Goal: Task Accomplishment & Management: Use online tool/utility

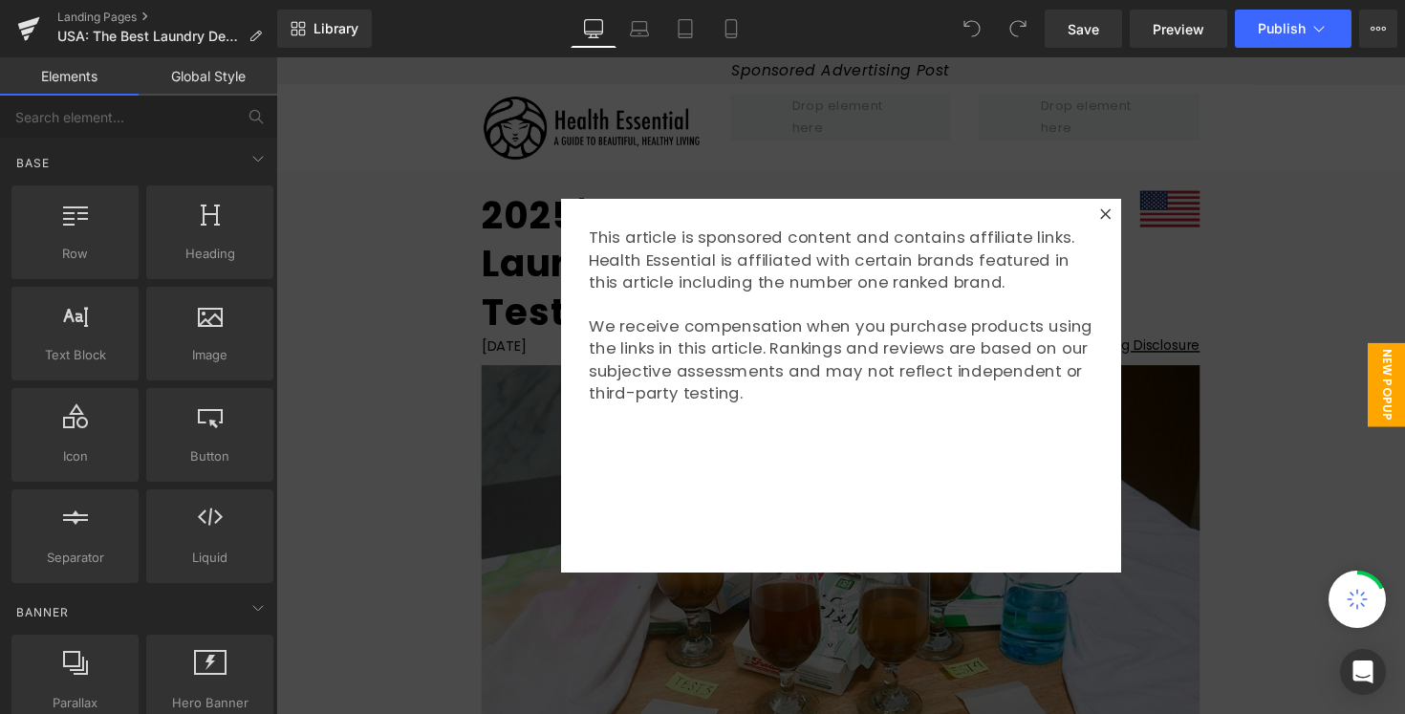
click at [1201, 309] on div at bounding box center [854, 393] width 1157 height 673
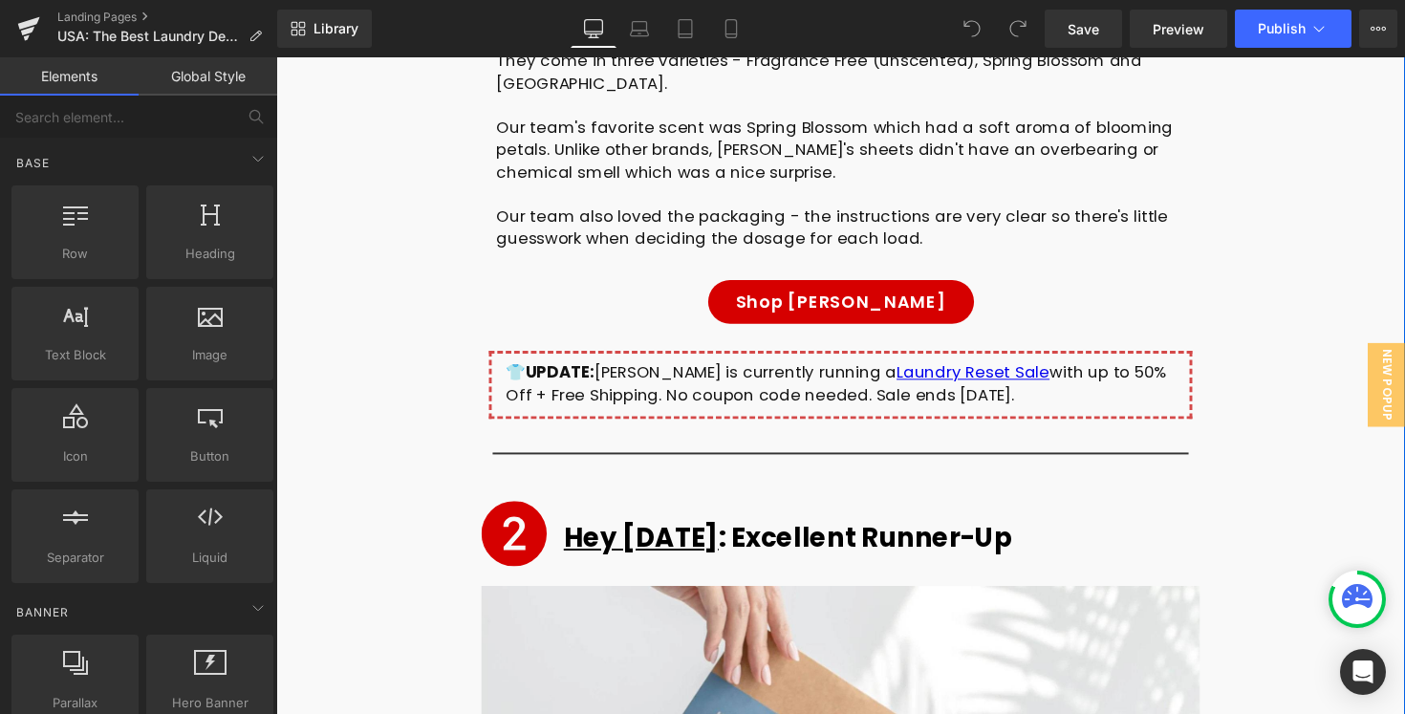
scroll to position [6928, 0]
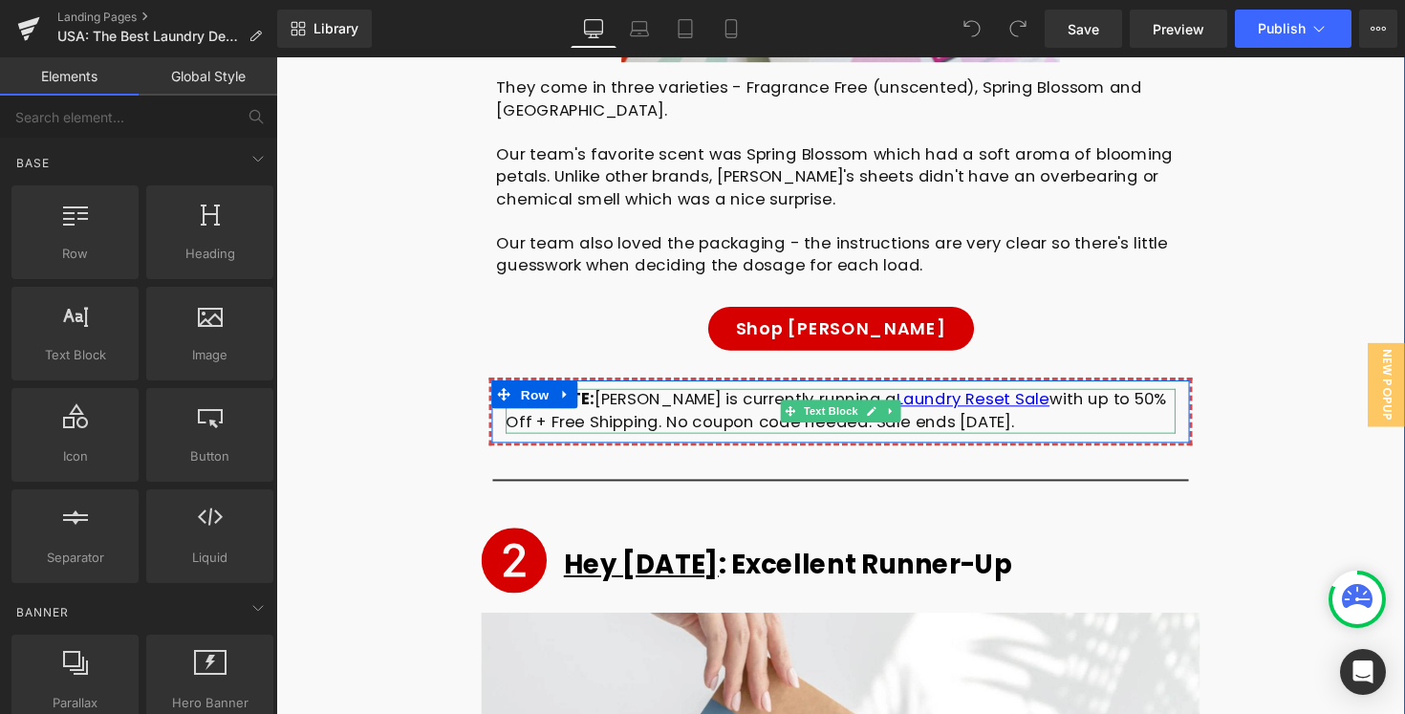
click at [703, 397] on div "👕 UPDATE: Freddie is currently running a Laundry Reset Sale with up to 50% Off …" at bounding box center [854, 420] width 686 height 46
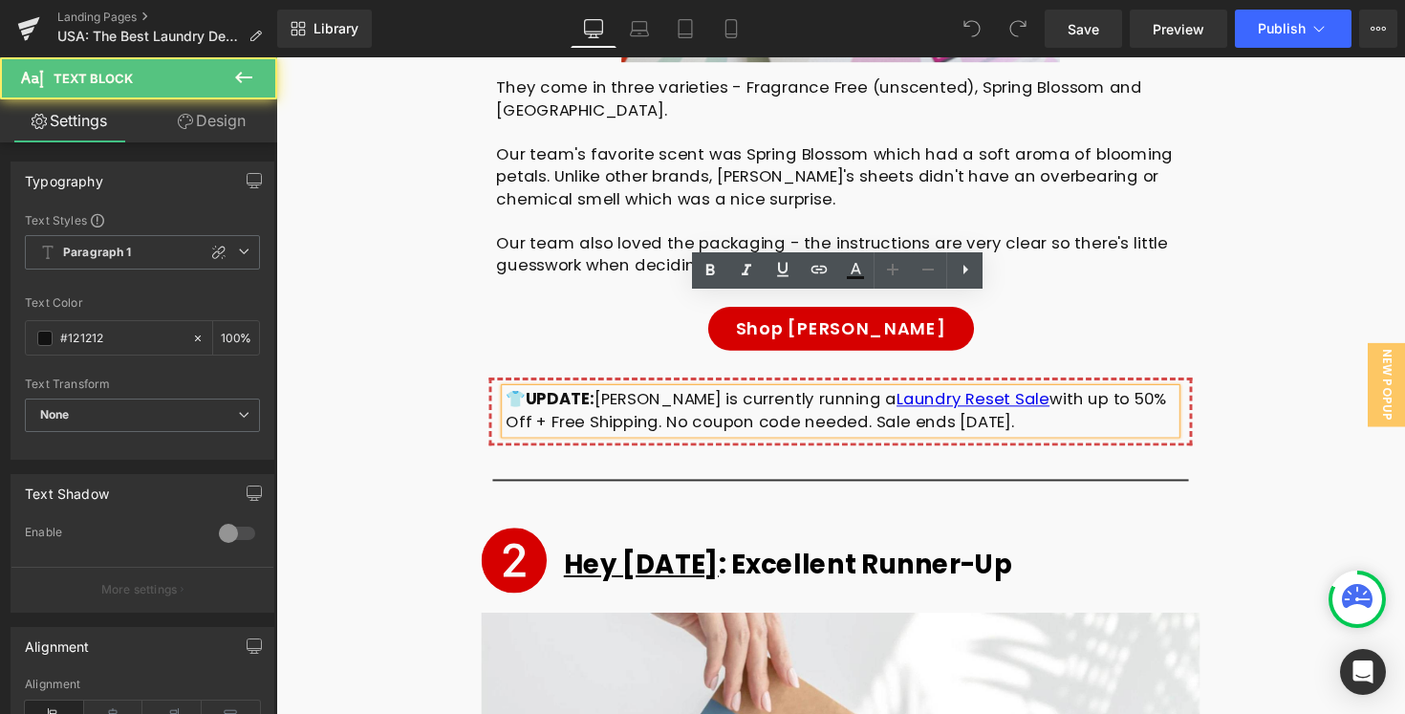
click at [703, 397] on div "👕 UPDATE: Freddie is currently running a Laundry Reset Sale with up to 50% Off …" at bounding box center [854, 420] width 686 height 46
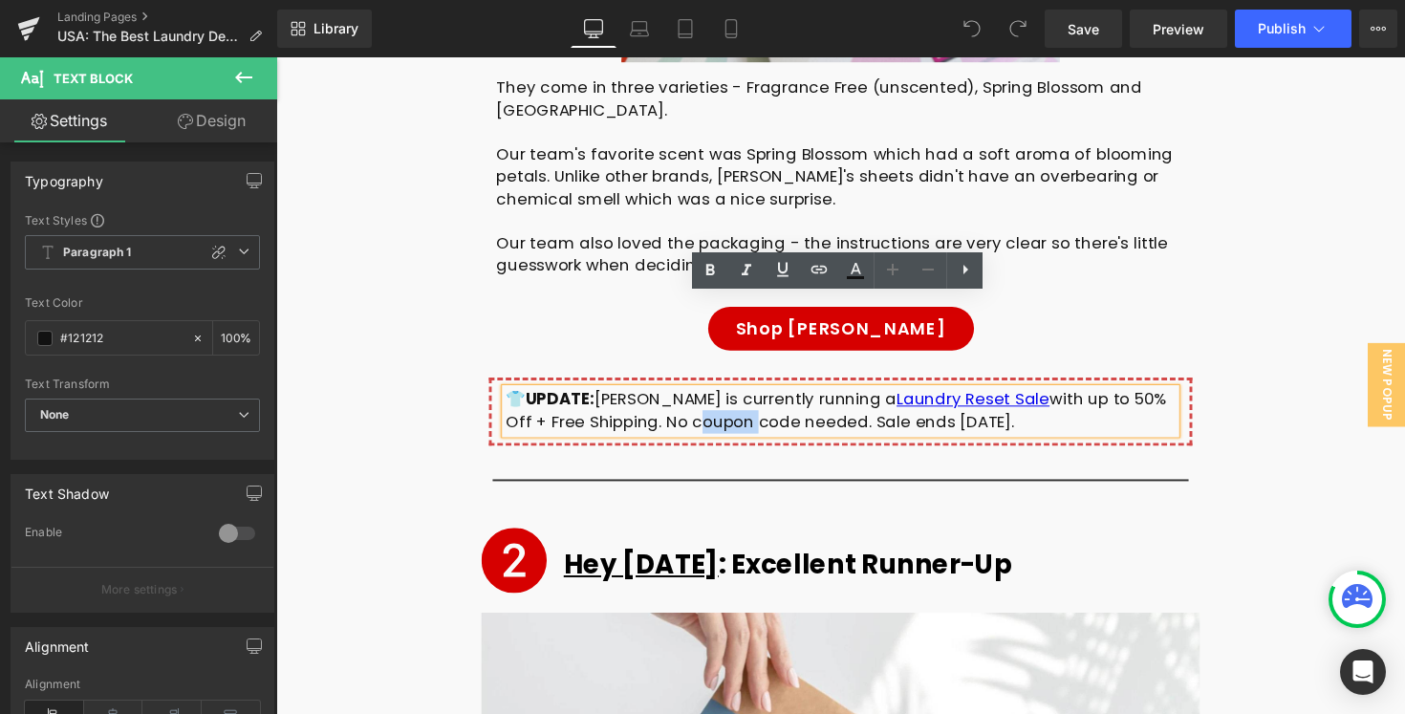
click at [560, 397] on div "👕 UPDATE: Freddie is currently running a Laundry Reset Sale with up to 50% Off …" at bounding box center [854, 420] width 686 height 46
click at [529, 397] on div "👕 UPDATE: Freddie is currently running a Laundry Reset Sale with up to 50% Off …" at bounding box center [854, 420] width 686 height 46
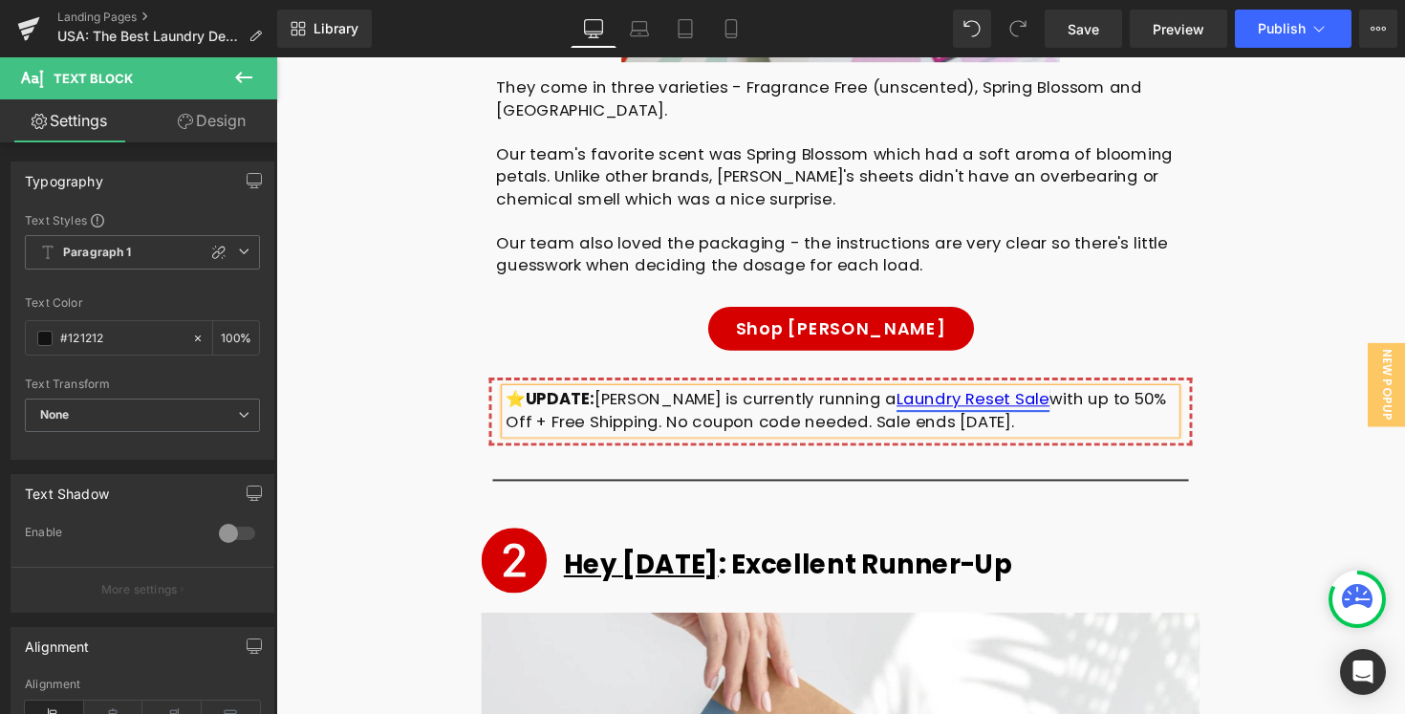
click at [963, 396] on link "Laundry Reset Sale" at bounding box center [990, 407] width 157 height 23
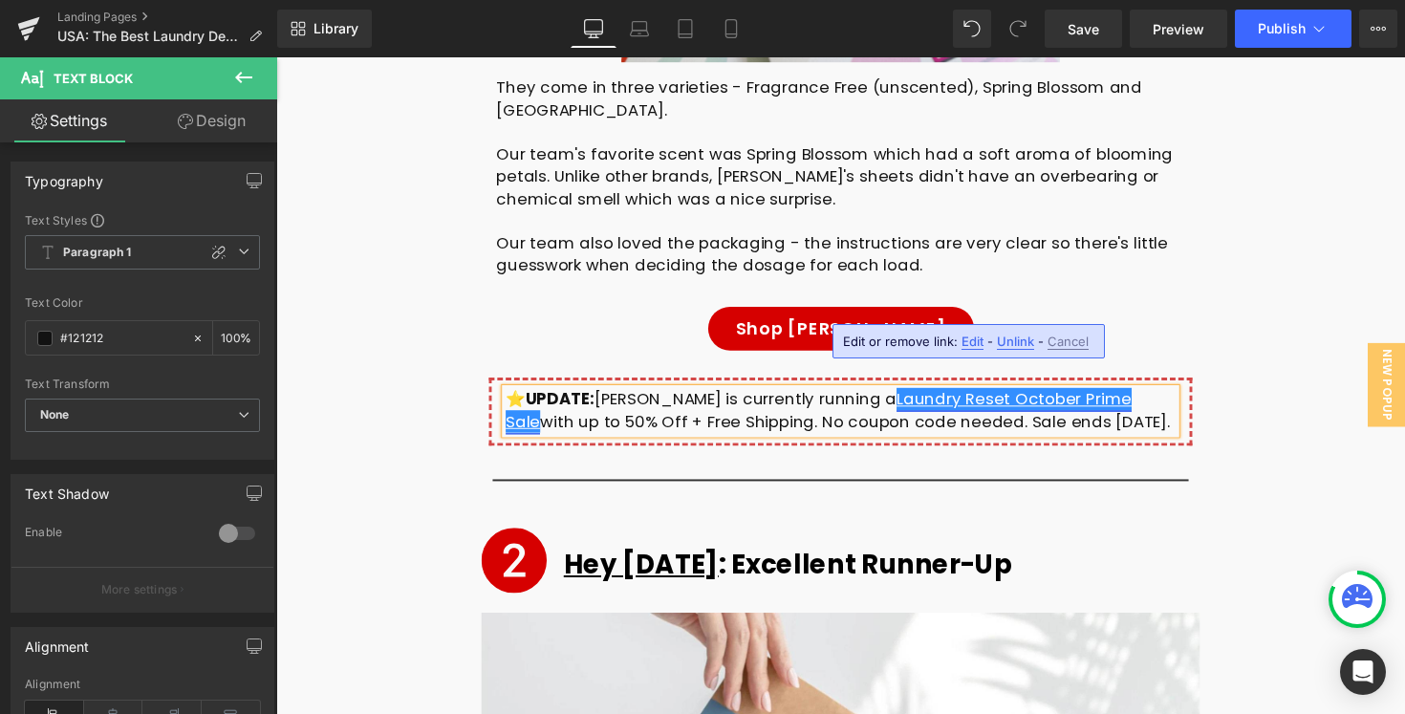
click at [963, 396] on link "Laundry Reset October Prime Sale" at bounding box center [831, 419] width 641 height 46
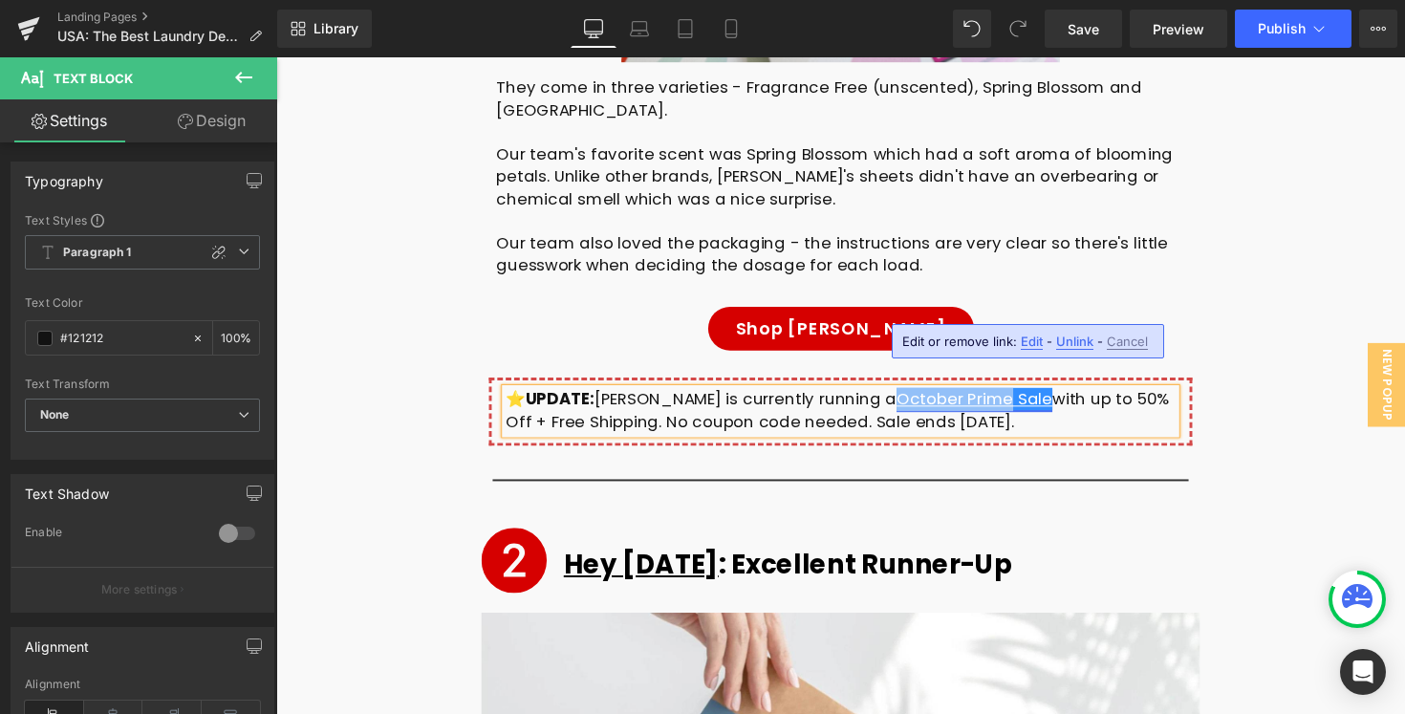
copy link "October Prime"
drag, startPoint x: 961, startPoint y: 315, endPoint x: 846, endPoint y: 320, distance: 114.8
click at [912, 396] on link "October Prime Sale" at bounding box center [992, 407] width 160 height 23
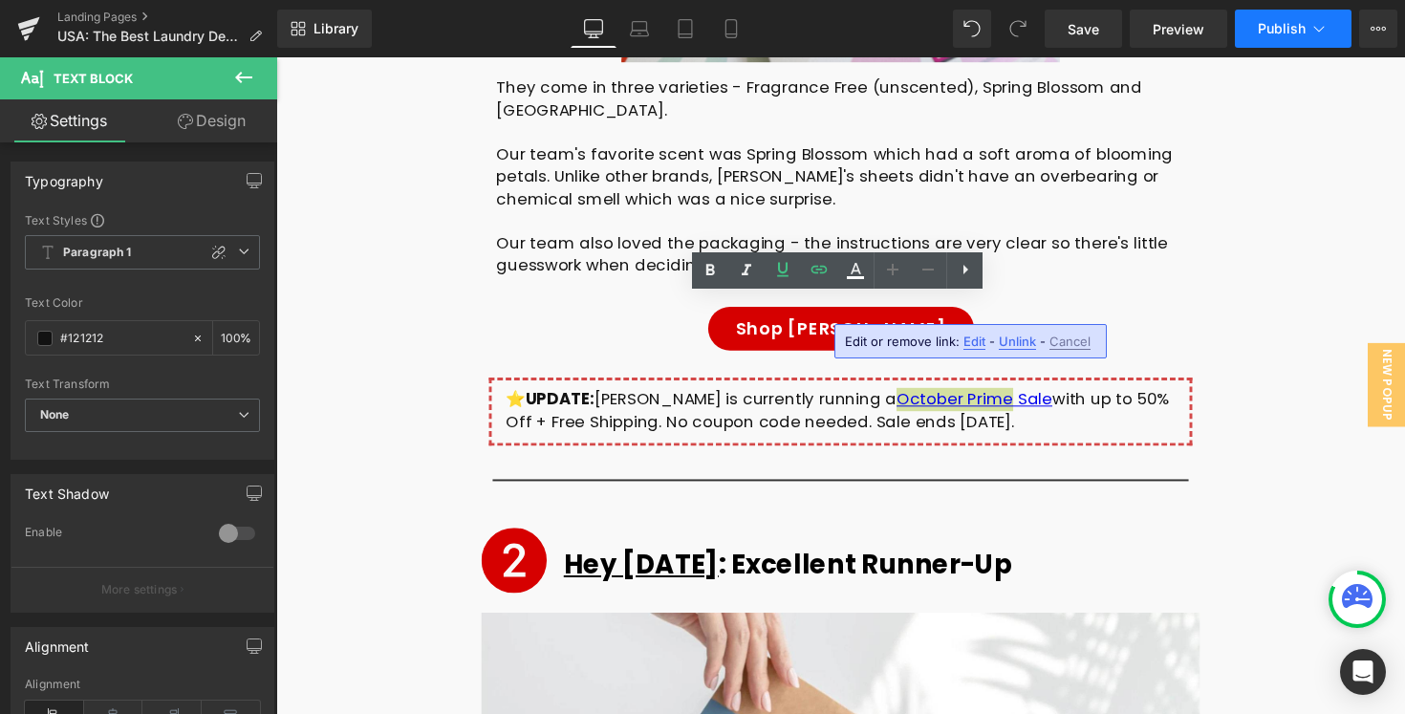
click at [1259, 32] on span "Publish" at bounding box center [1282, 28] width 48 height 15
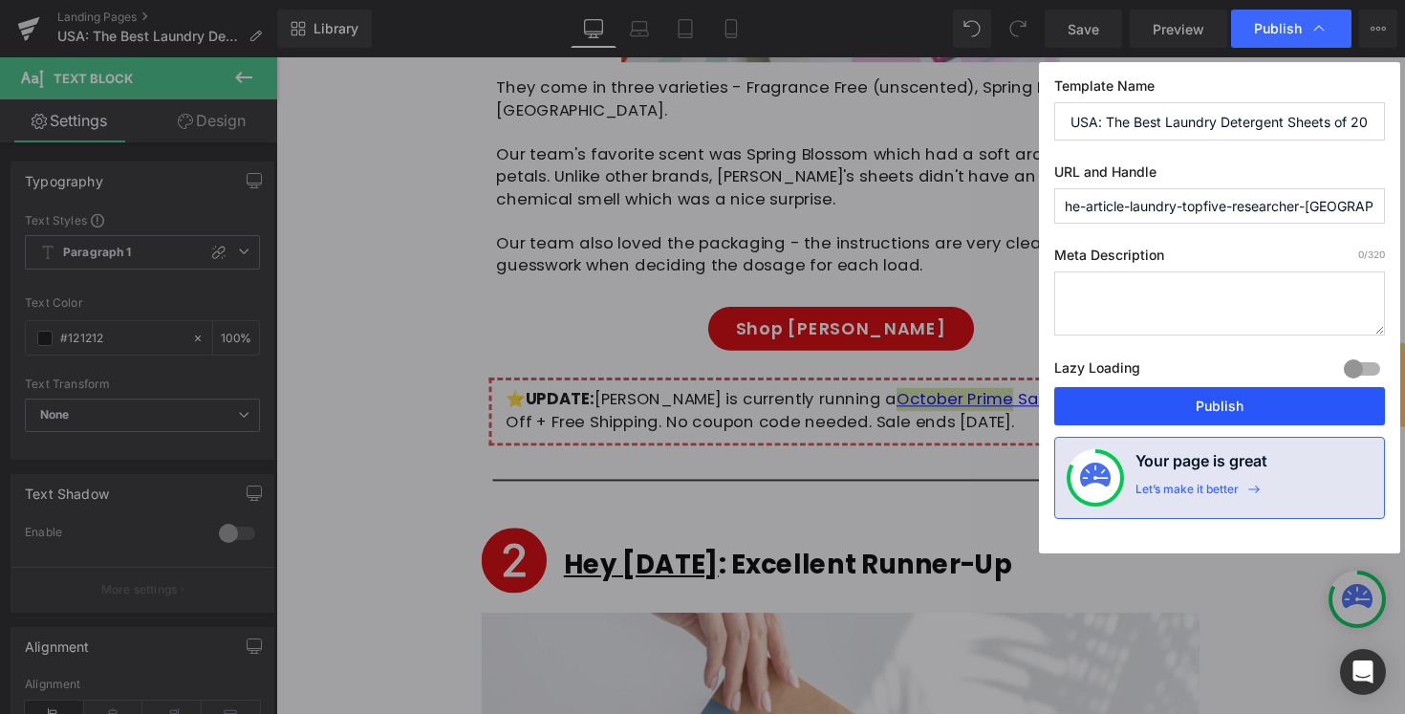
click at [1129, 405] on button "Publish" at bounding box center [1219, 406] width 331 height 38
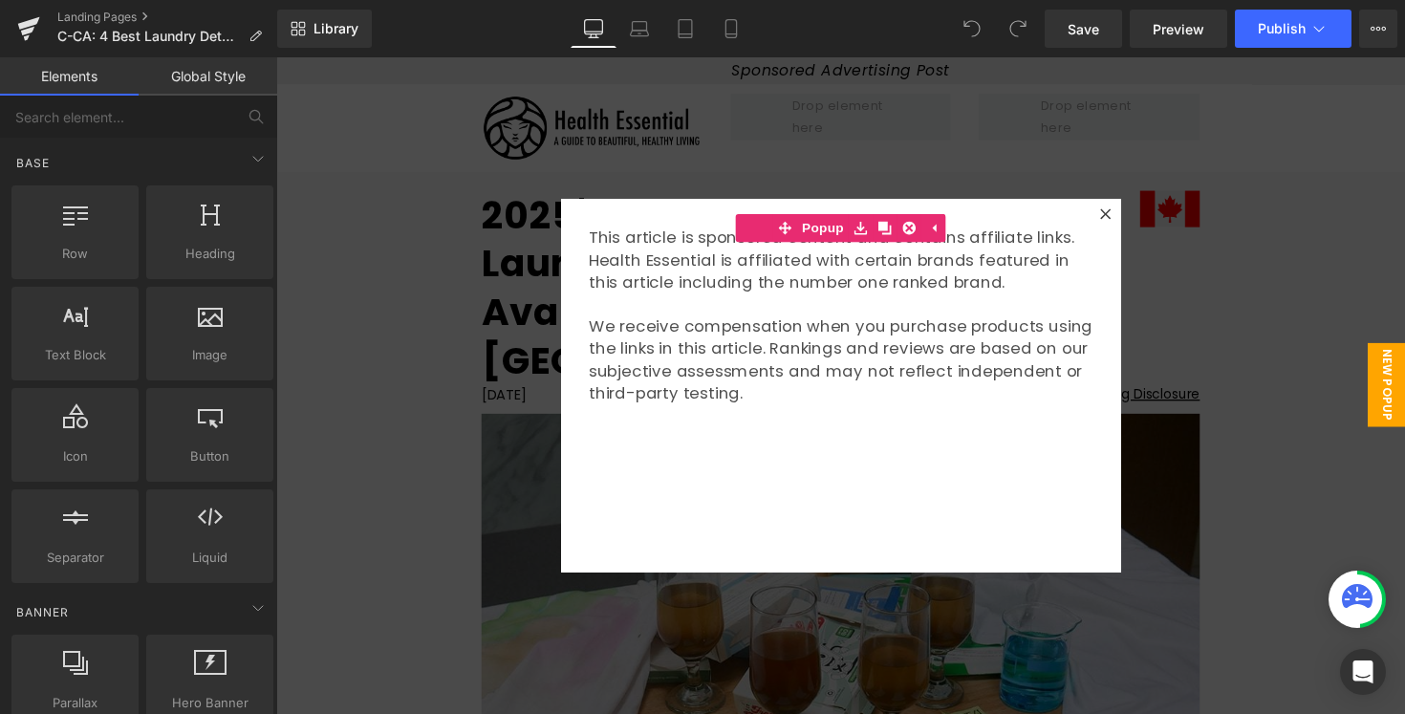
click at [1304, 263] on div at bounding box center [854, 393] width 1157 height 673
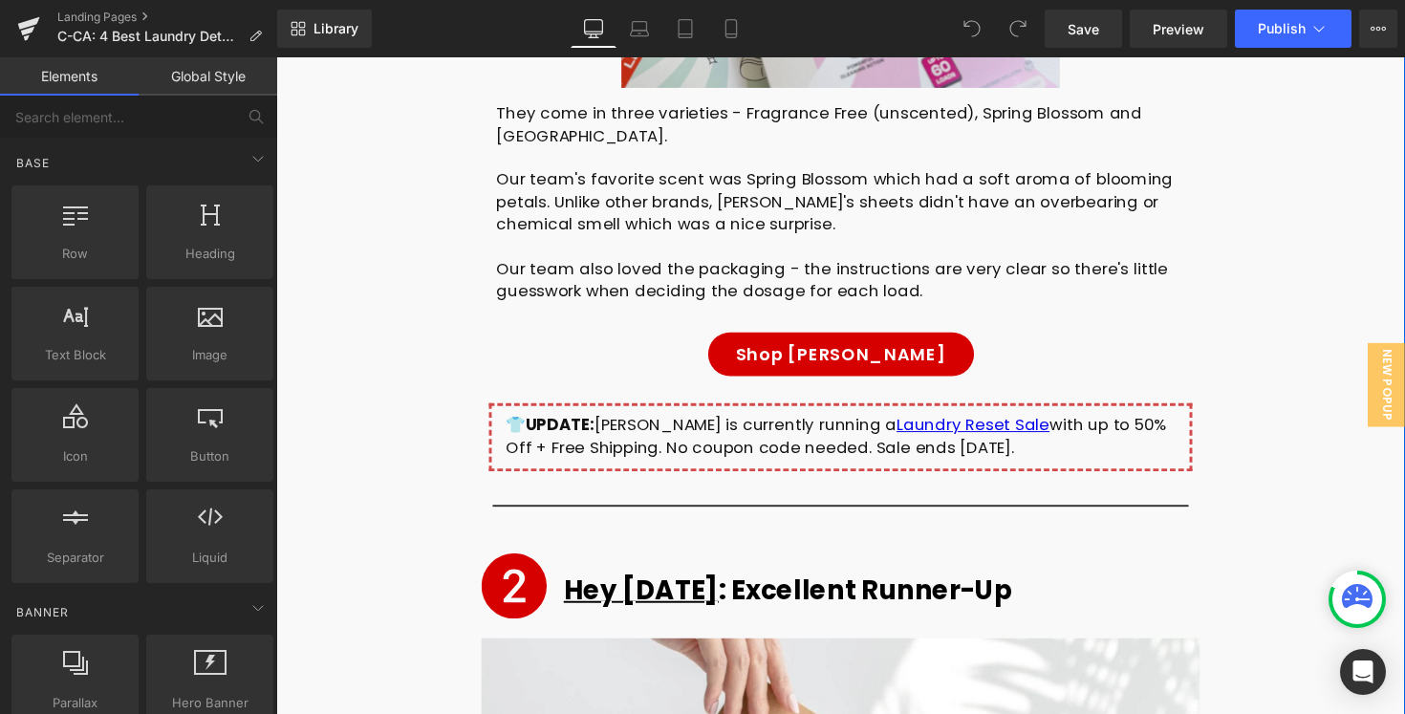
scroll to position [6951, 0]
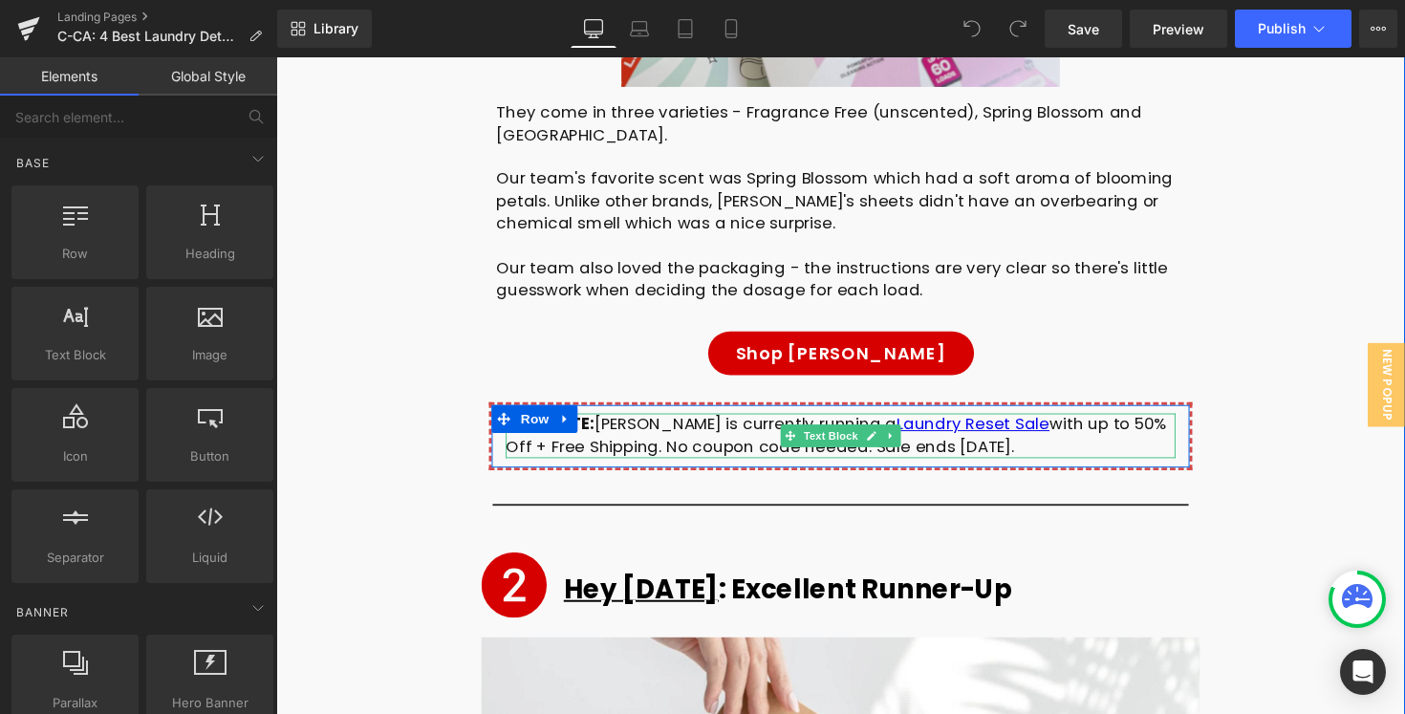
click at [662, 422] on div "👕 UPDATE: Freddie is currently running a Laundry Reset Sale with up to 50% Off …" at bounding box center [854, 445] width 686 height 46
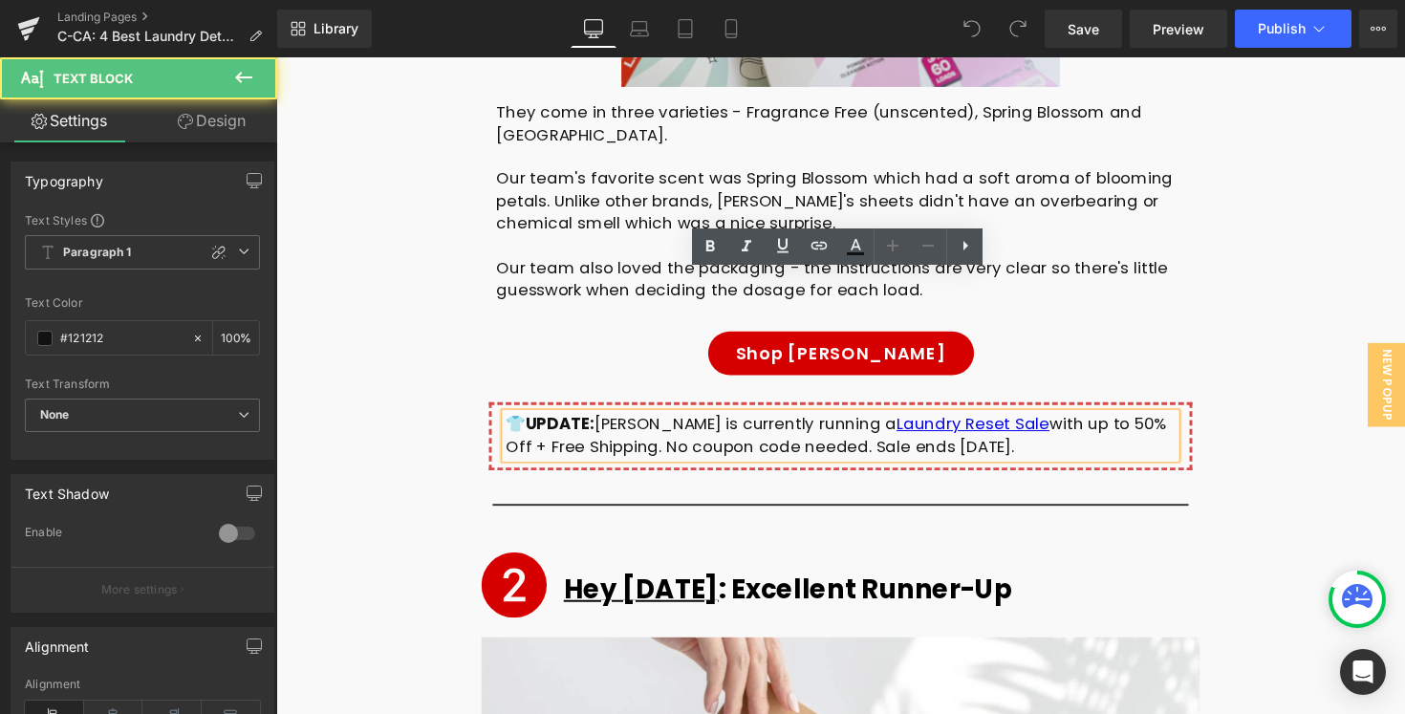
click at [523, 422] on div "👕 UPDATE: Freddie is currently running a Laundry Reset Sale with up to 50% Off …" at bounding box center [854, 445] width 686 height 46
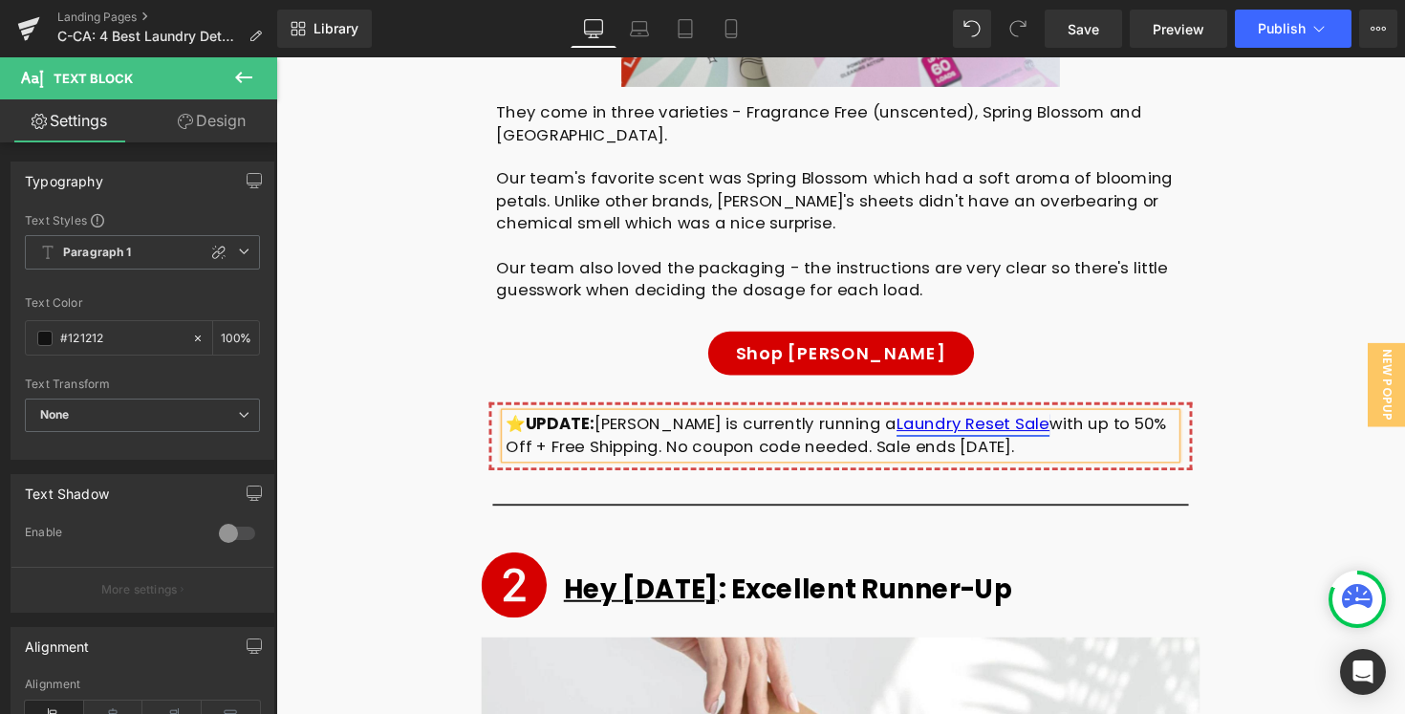
click at [962, 422] on link "Laundry Reset Sale" at bounding box center [990, 433] width 157 height 23
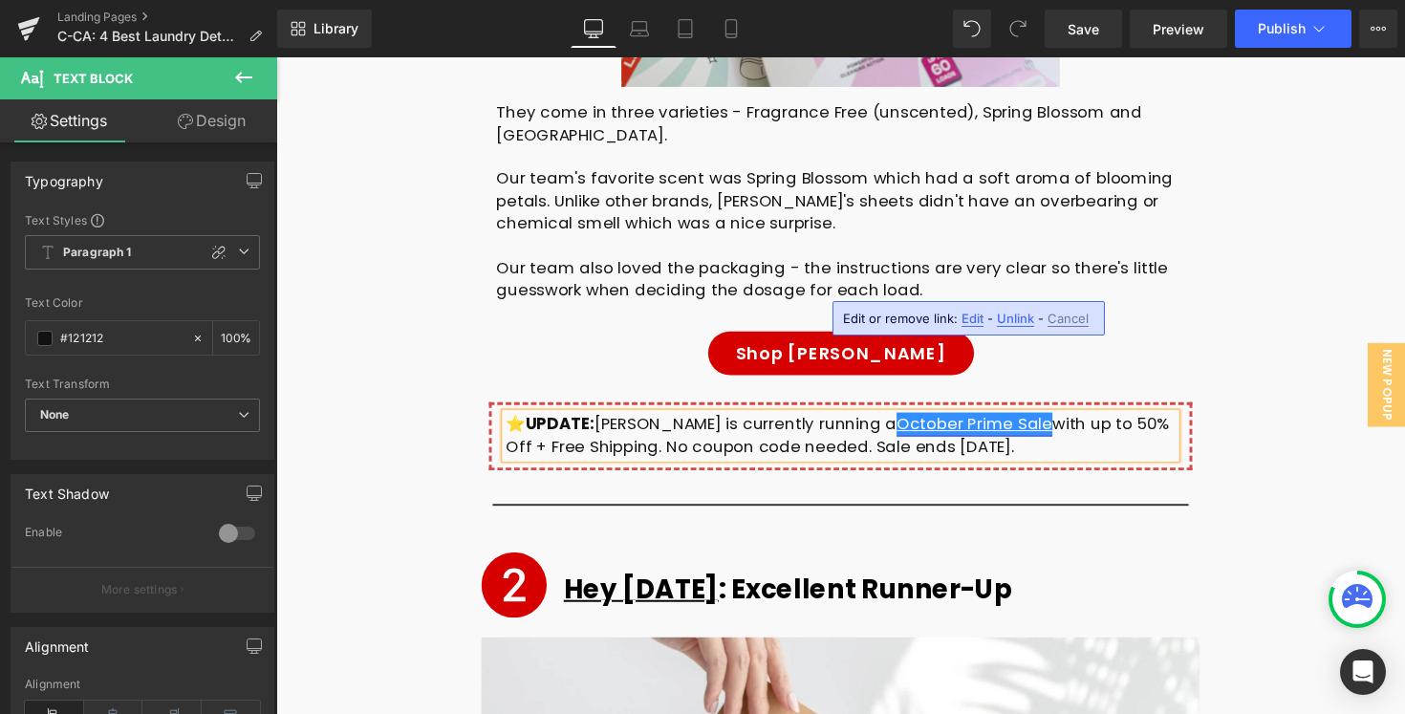
drag, startPoint x: 965, startPoint y: 292, endPoint x: 1170, endPoint y: 310, distance: 205.3
click at [912, 422] on link "October Prime Sale" at bounding box center [992, 433] width 160 height 23
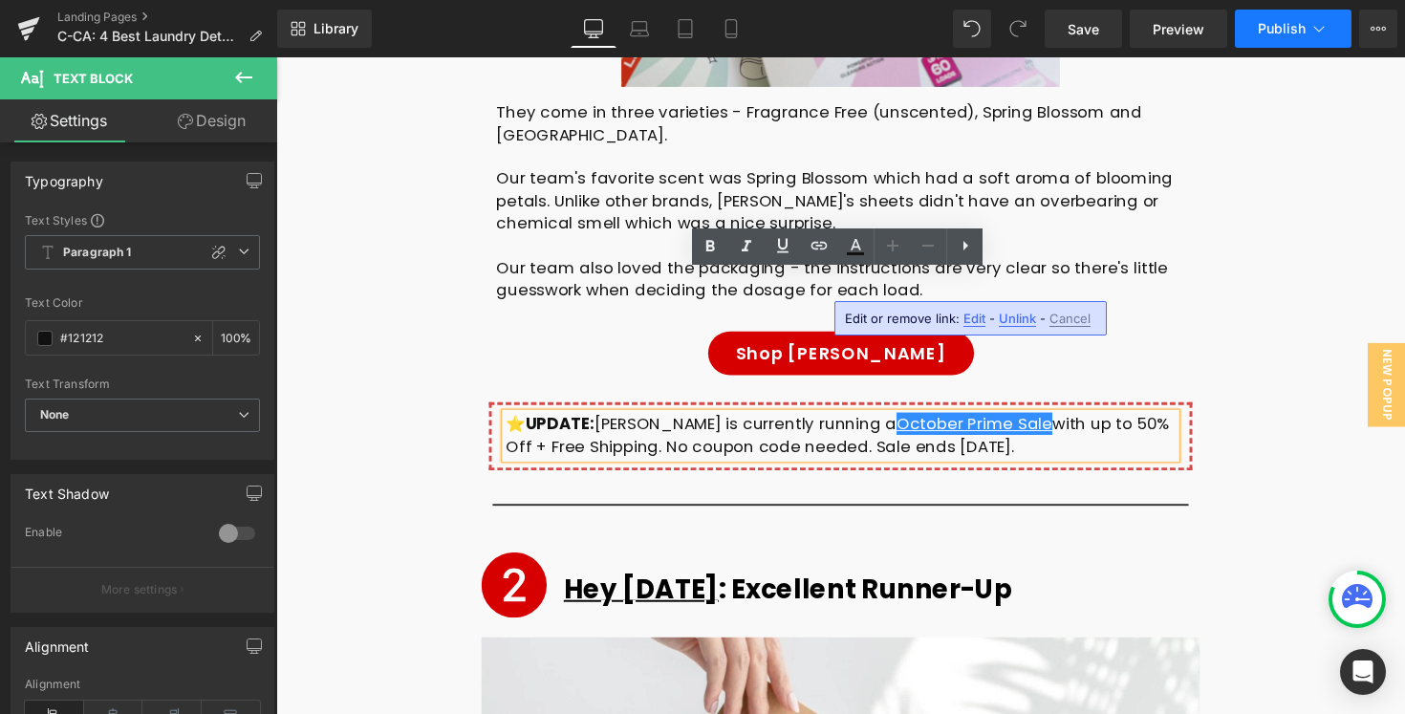
click at [1270, 37] on button "Publish" at bounding box center [1293, 29] width 117 height 38
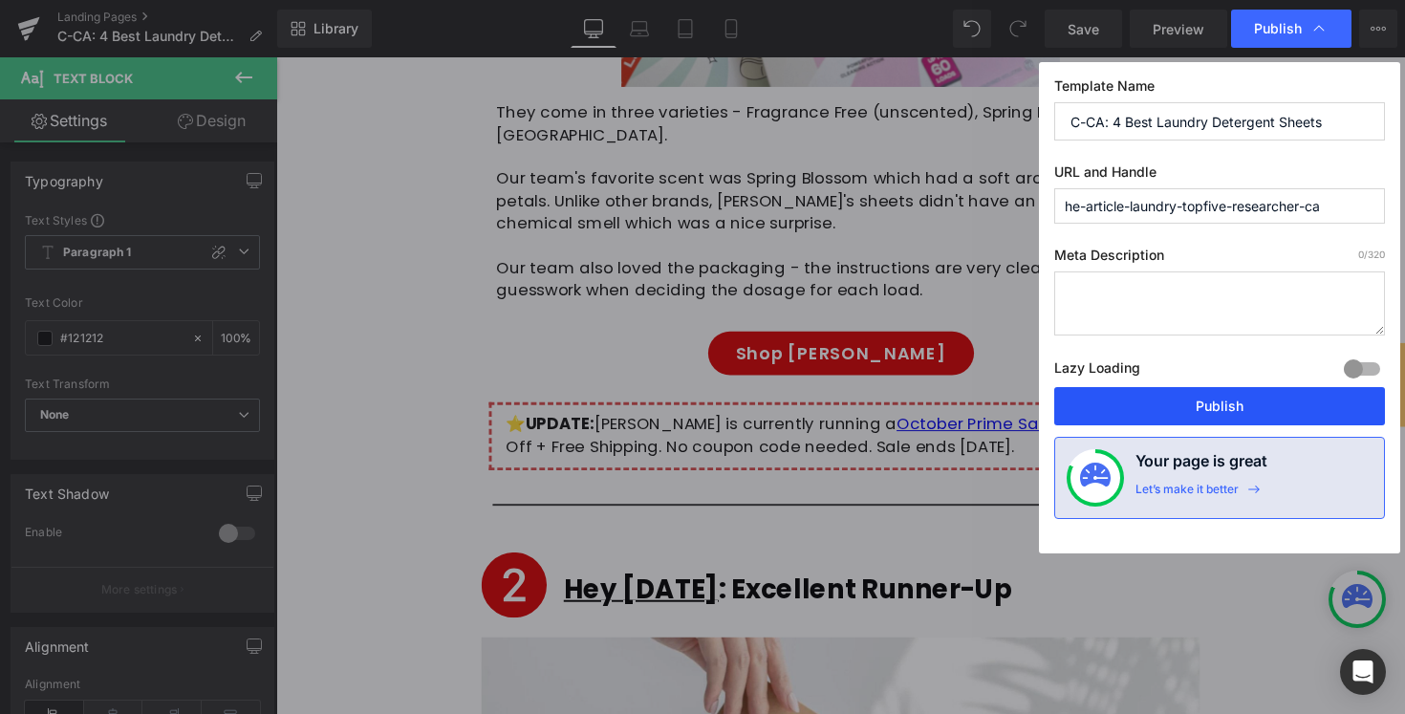
click at [1120, 404] on button "Publish" at bounding box center [1219, 406] width 331 height 38
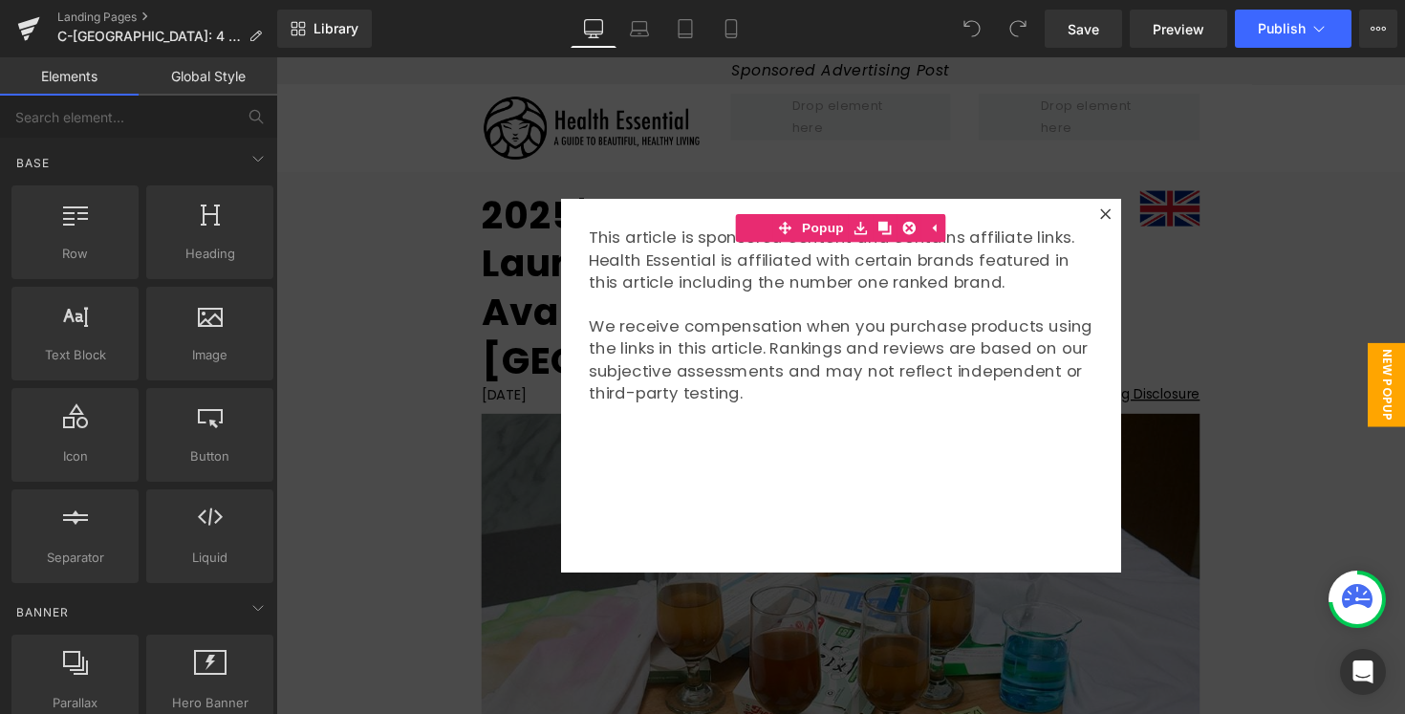
click at [1280, 211] on div at bounding box center [854, 393] width 1157 height 673
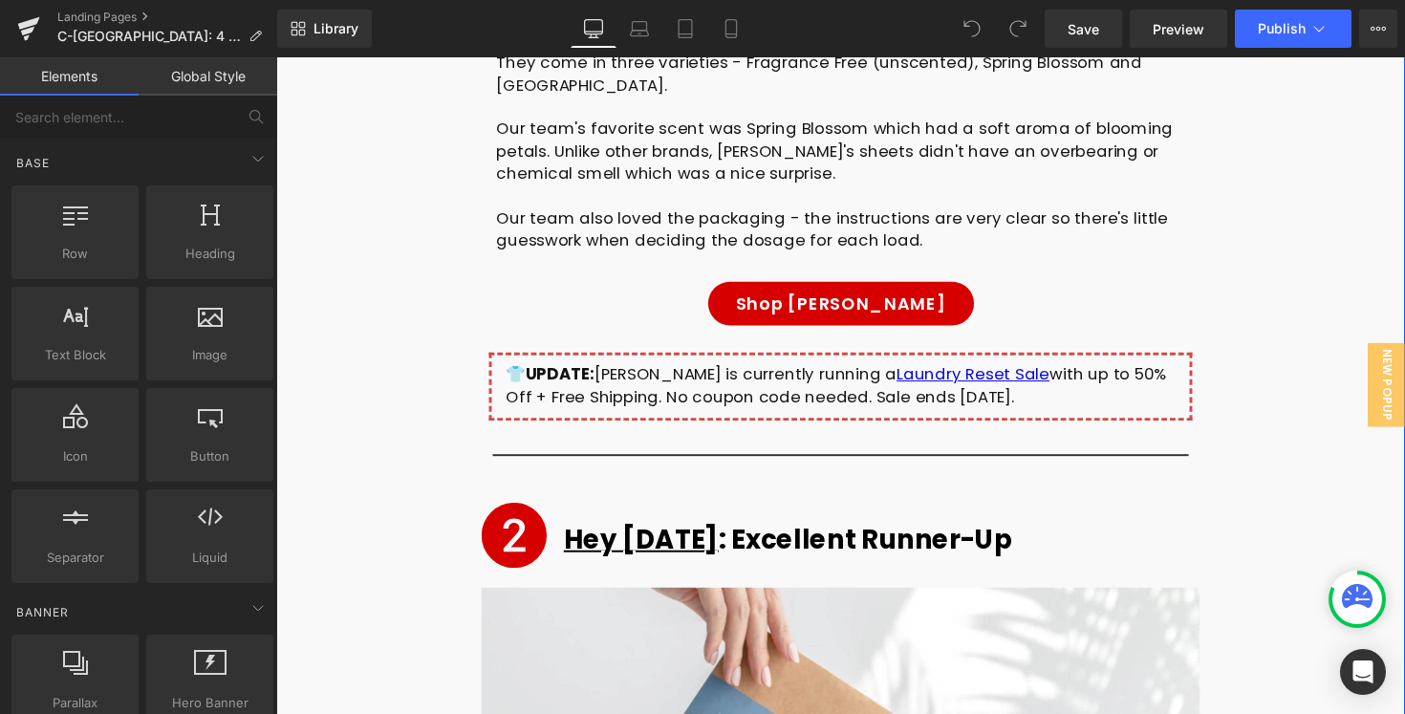
scroll to position [7016, 0]
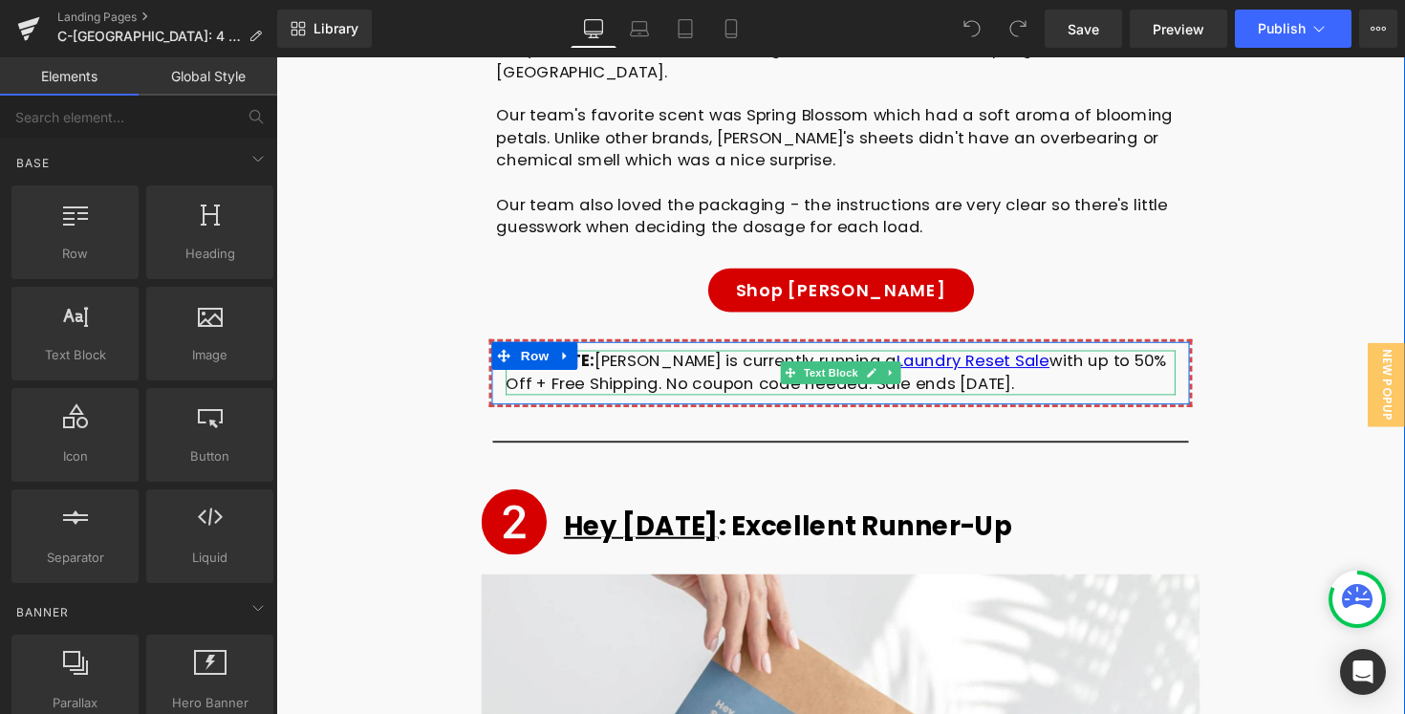
click at [638, 357] on div "👕 UPDATE: [PERSON_NAME] is currently running a Laundry Reset Sale with up to 50…" at bounding box center [854, 380] width 686 height 46
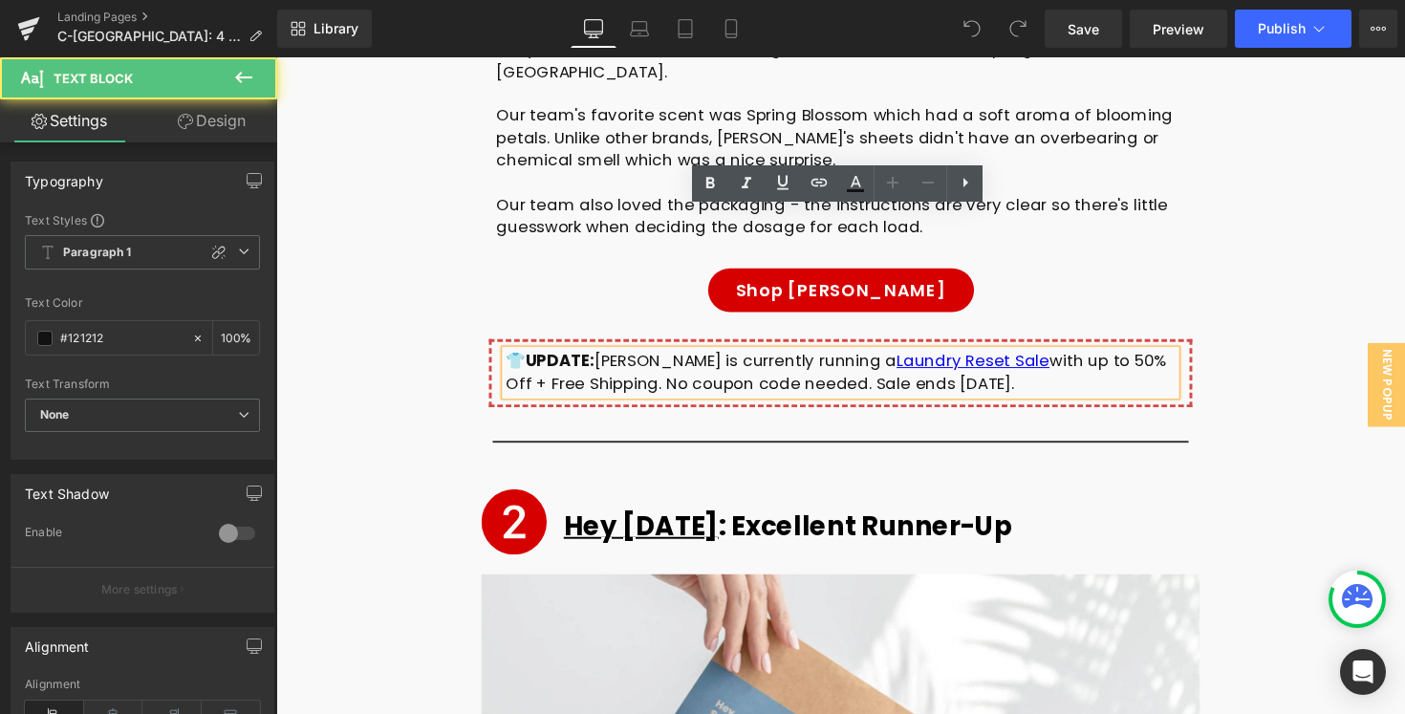
click at [523, 357] on div "👕 UPDATE: [PERSON_NAME] is currently running a Laundry Reset Sale with up to 50…" at bounding box center [854, 380] width 686 height 46
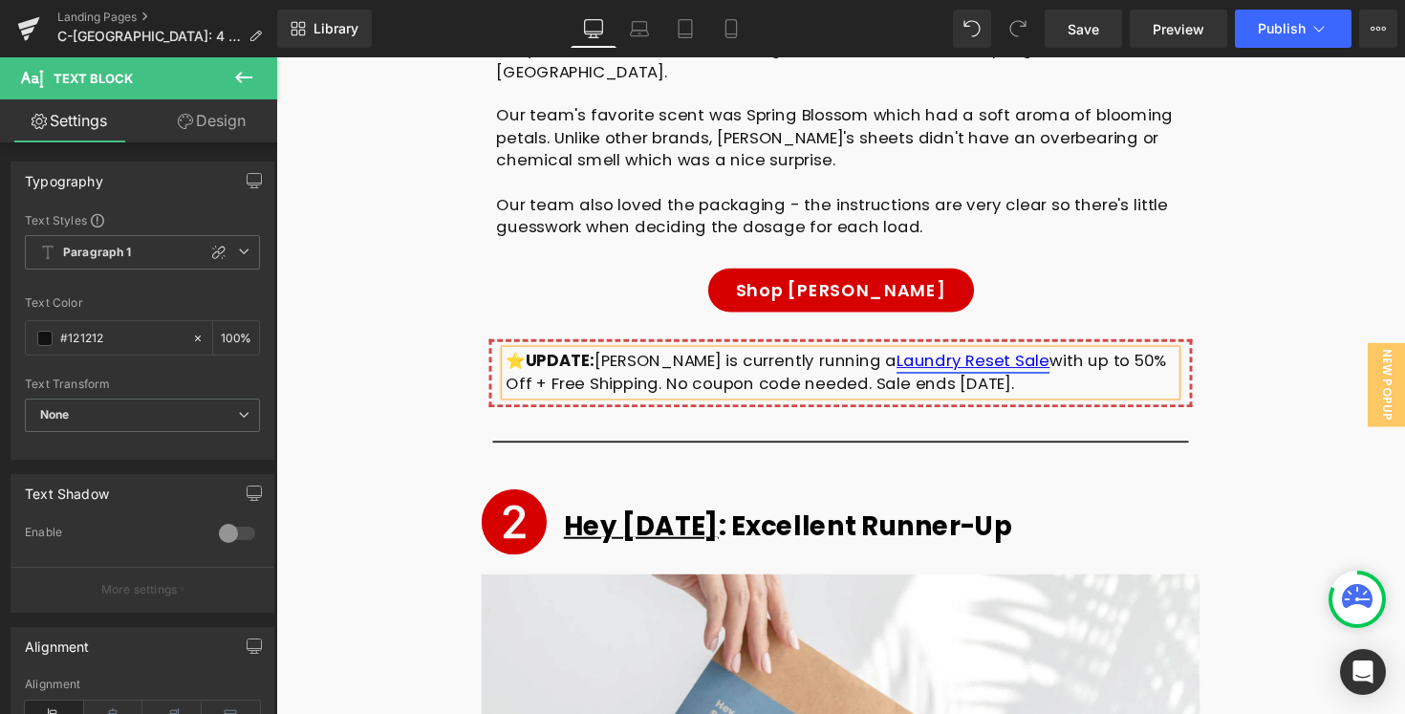
click at [962, 357] on link "Laundry Reset Sale" at bounding box center [990, 368] width 157 height 23
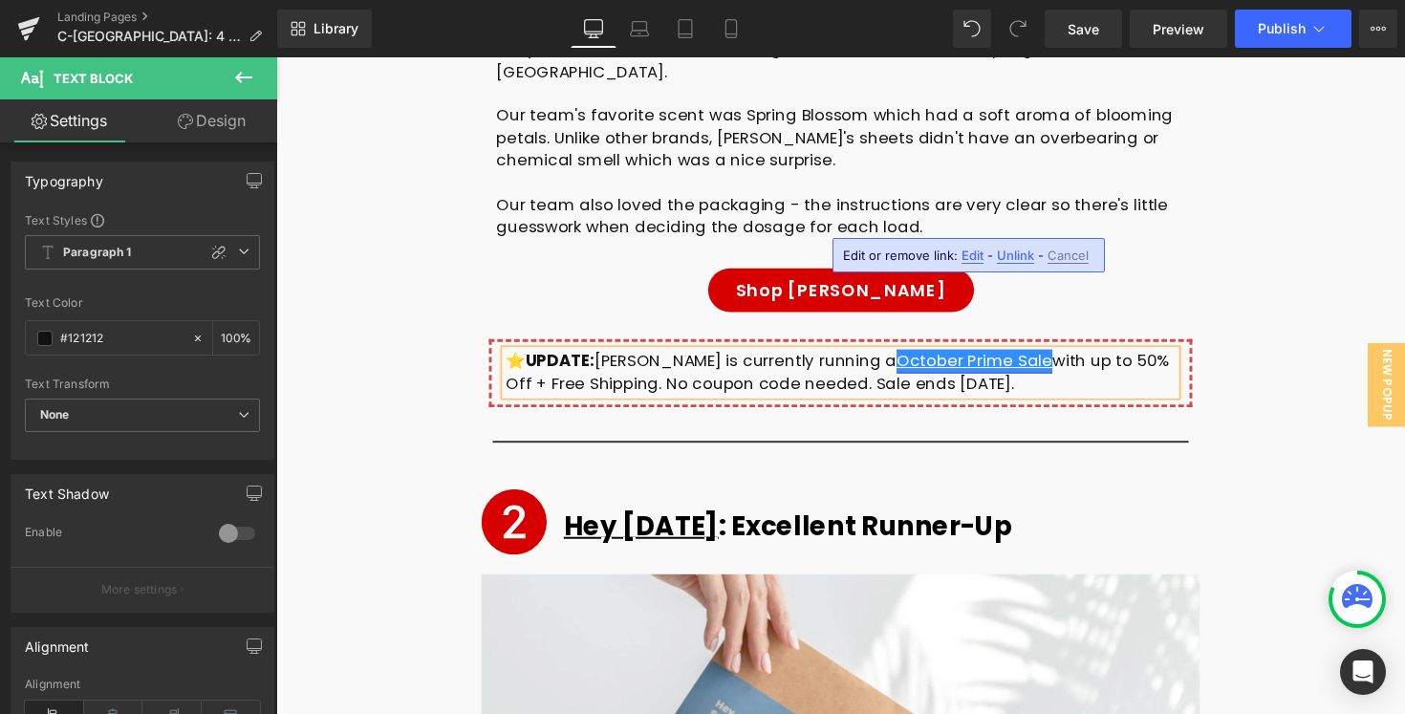
drag, startPoint x: 967, startPoint y: 226, endPoint x: 846, endPoint y: 227, distance: 121.4
click at [912, 357] on link "October Prime Sale" at bounding box center [992, 368] width 160 height 23
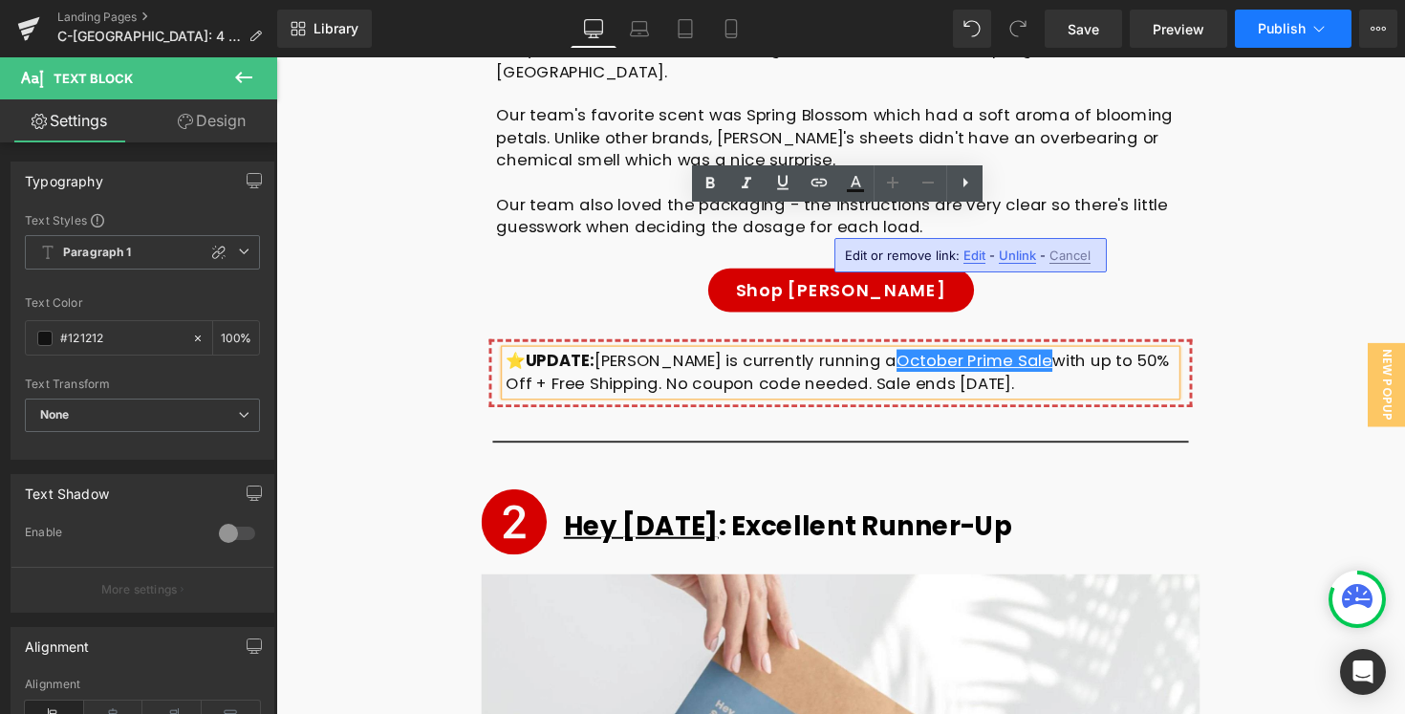
click at [1265, 38] on button "Publish" at bounding box center [1293, 29] width 117 height 38
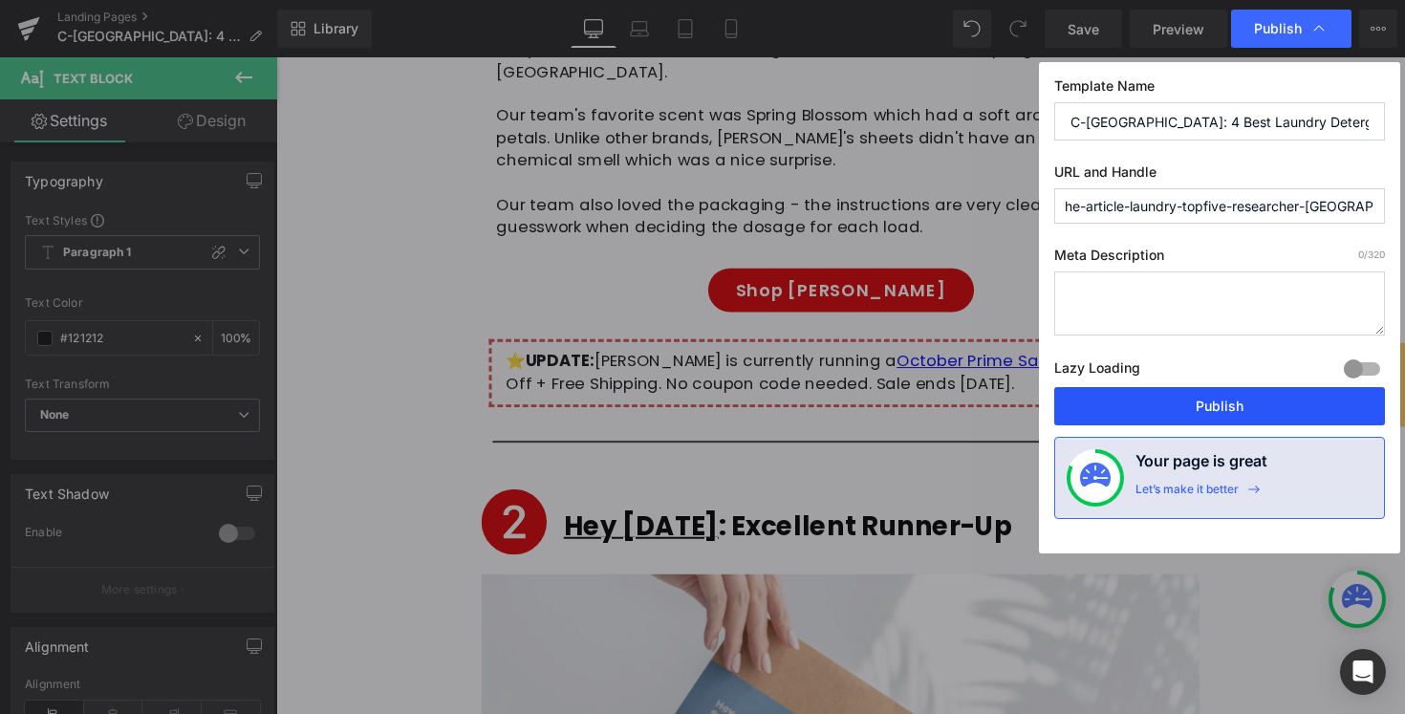
click at [1141, 422] on button "Publish" at bounding box center [1219, 406] width 331 height 38
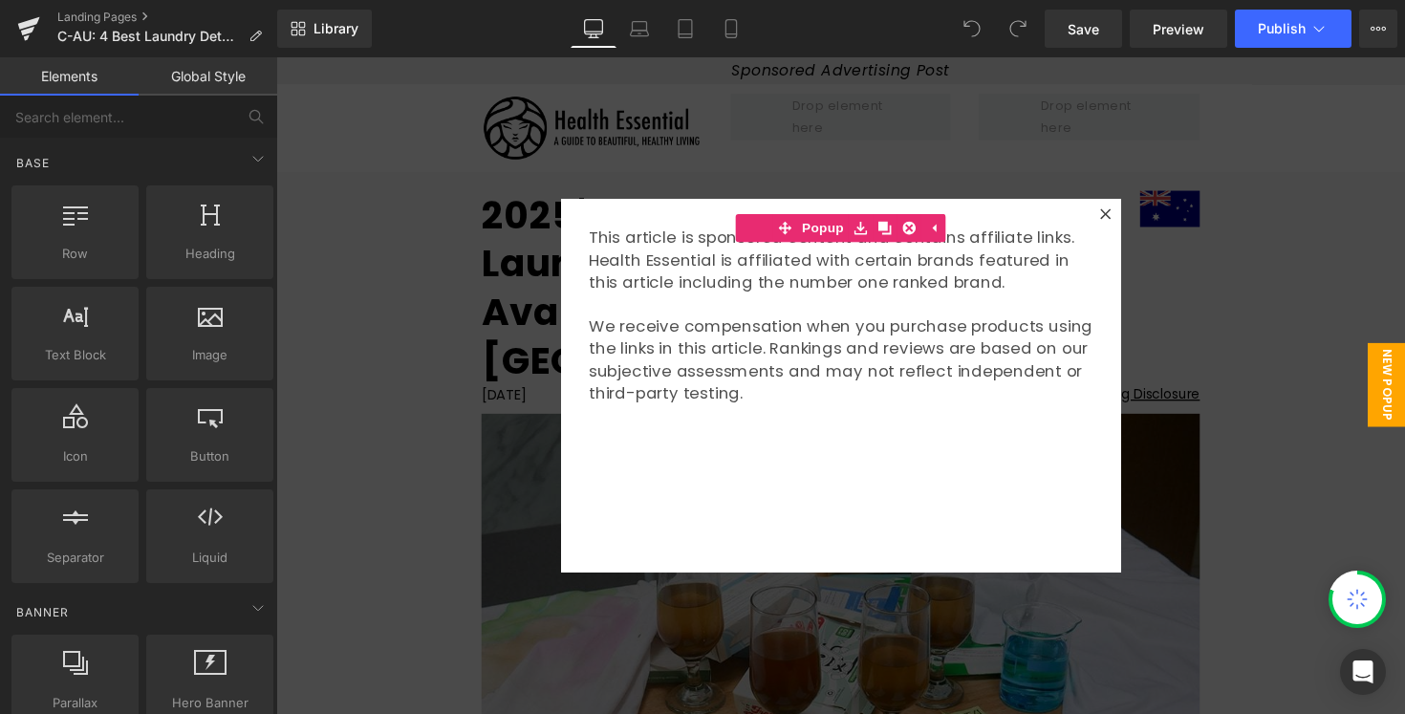
click at [1258, 230] on div at bounding box center [854, 393] width 1157 height 673
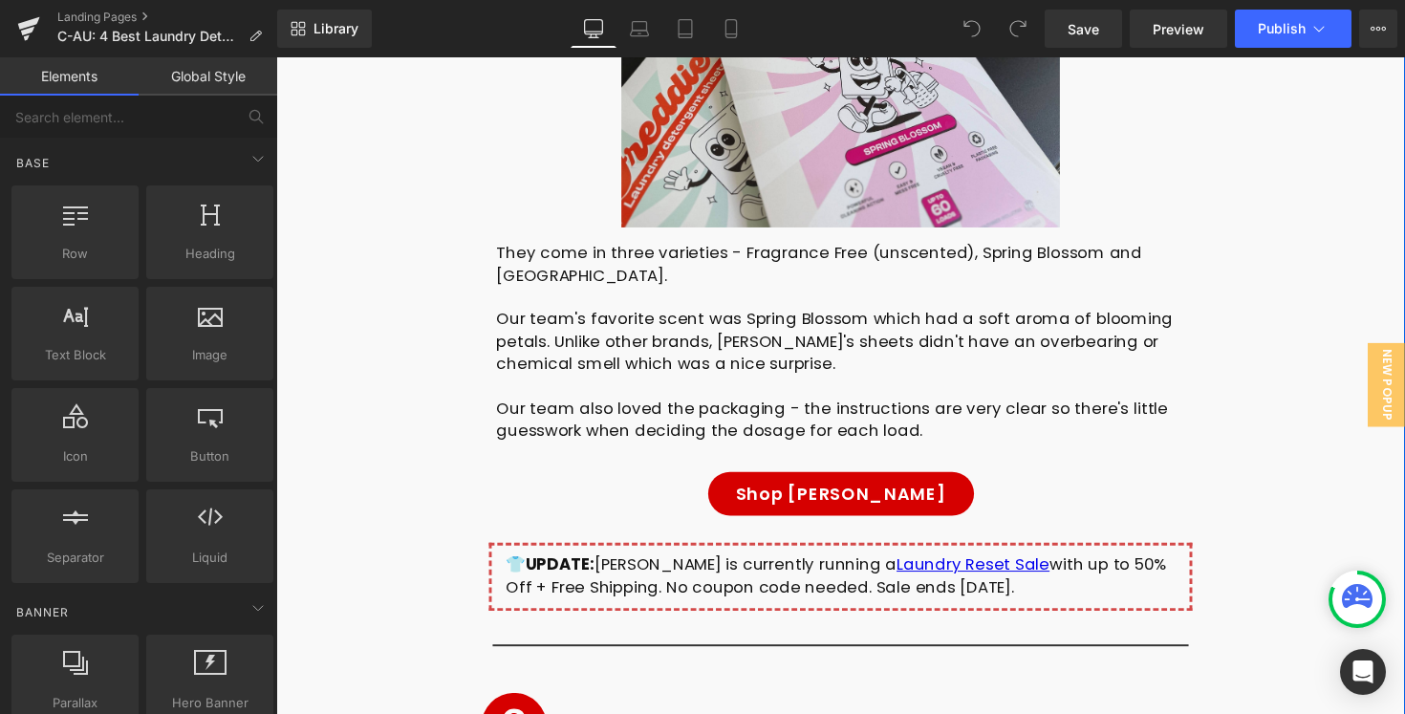
scroll to position [6810, 0]
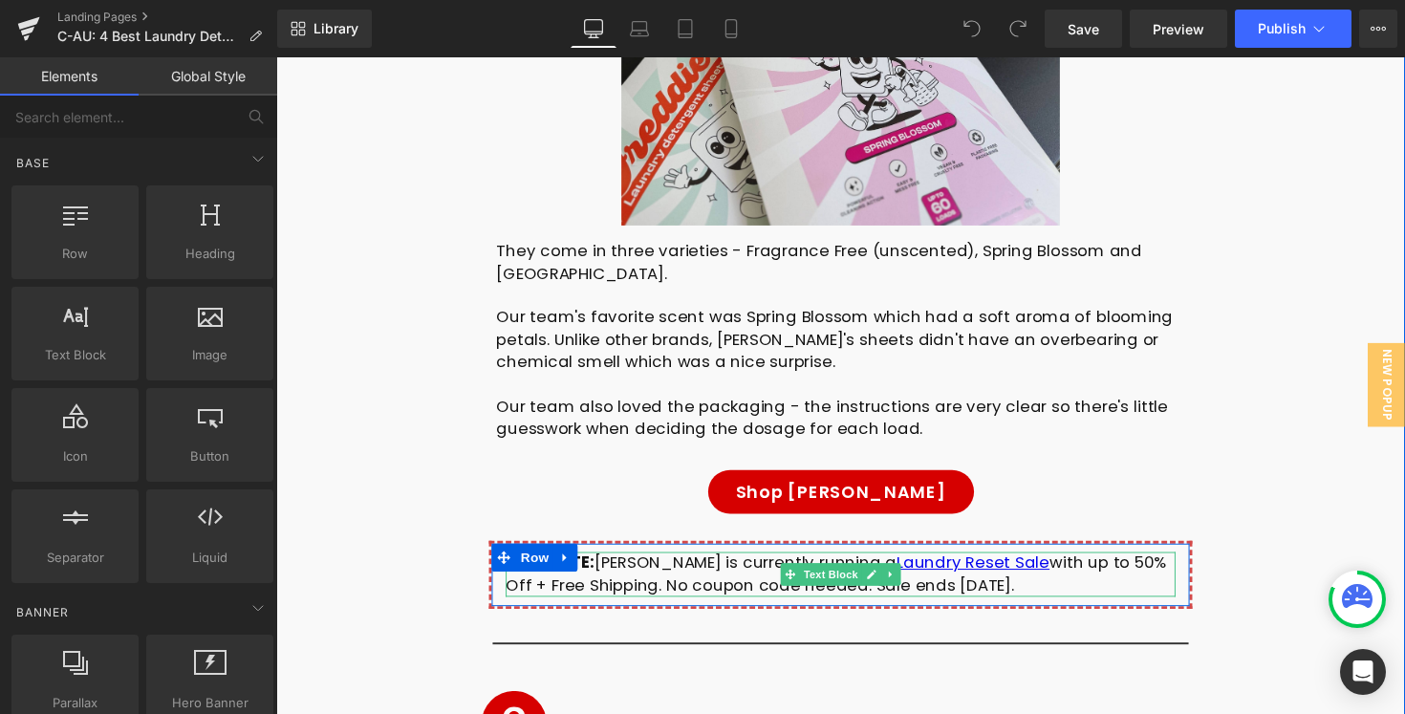
click at [654, 564] on div "👕 UPDATE: Freddie is currently running a Laundry Reset Sale with up to 50% Off …" at bounding box center [854, 587] width 686 height 46
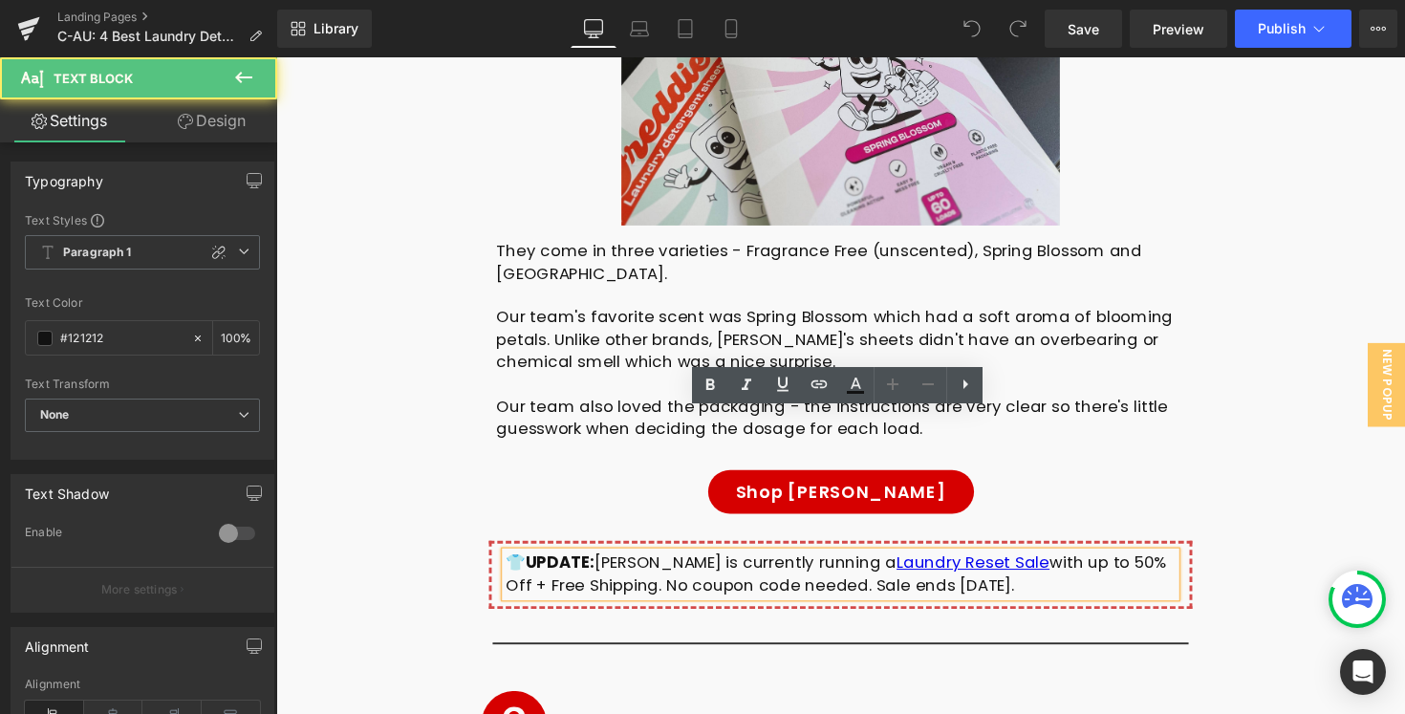
click at [533, 563] on strong "UPDATE:" at bounding box center [566, 574] width 71 height 23
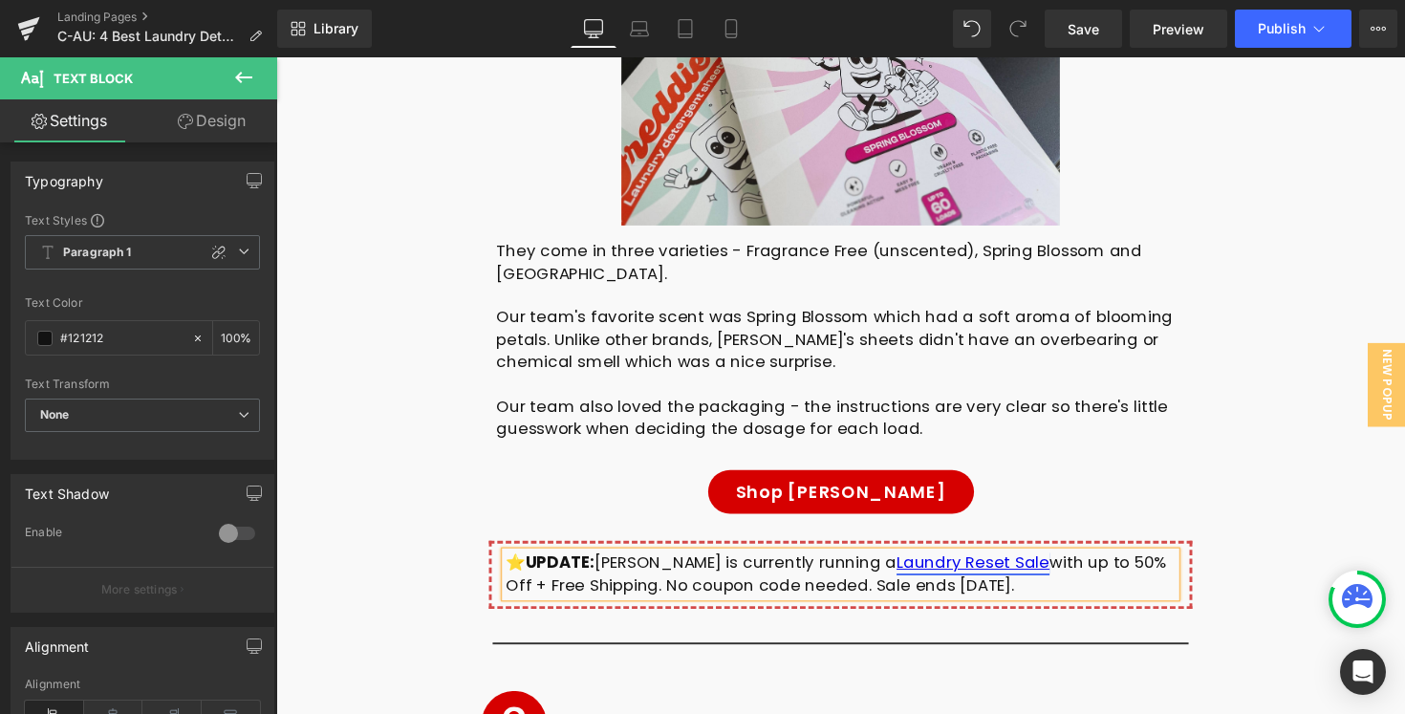
click at [967, 563] on link "Laundry Reset Sale" at bounding box center [990, 574] width 157 height 23
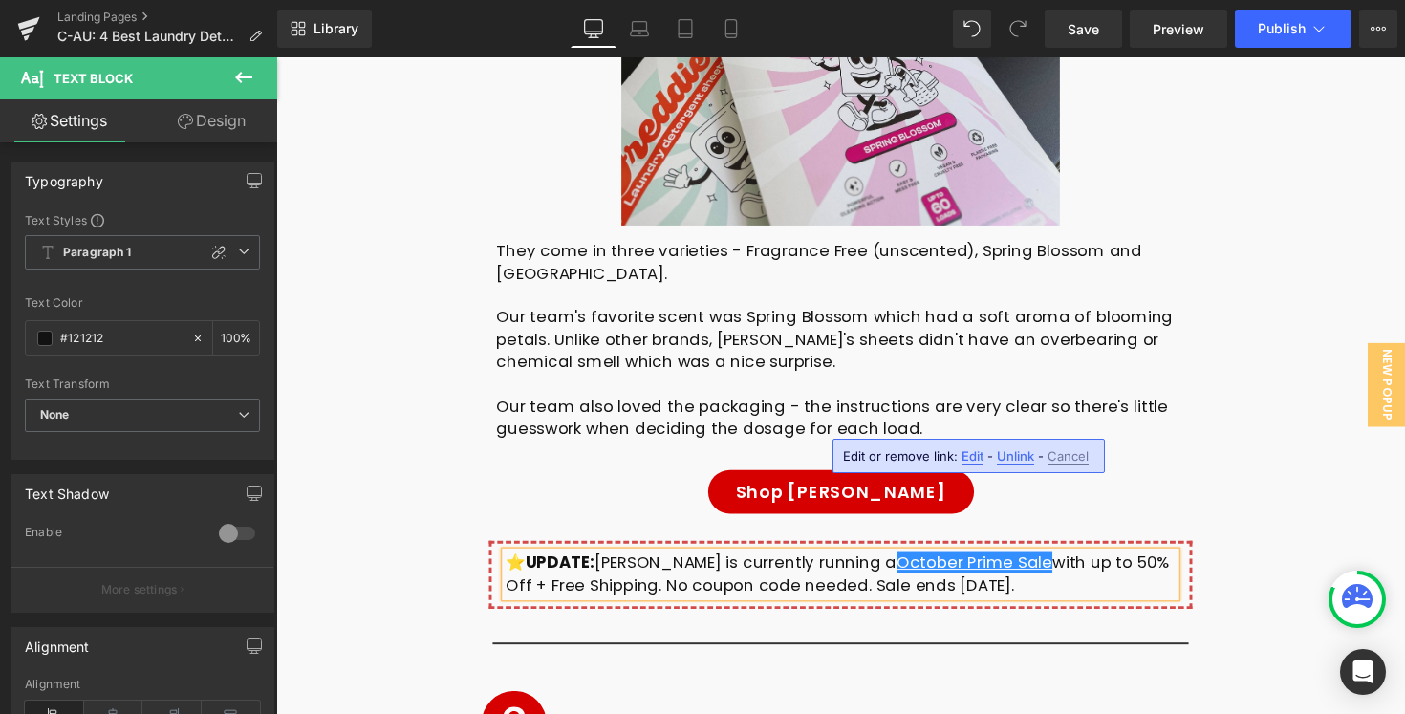
drag, startPoint x: 962, startPoint y: 432, endPoint x: 1138, endPoint y: 438, distance: 176.0
click at [843, 564] on div "⭐️ UPDATE: Freddie is currently running a October Prime Sale with up to 50% Off…" at bounding box center [854, 587] width 686 height 46
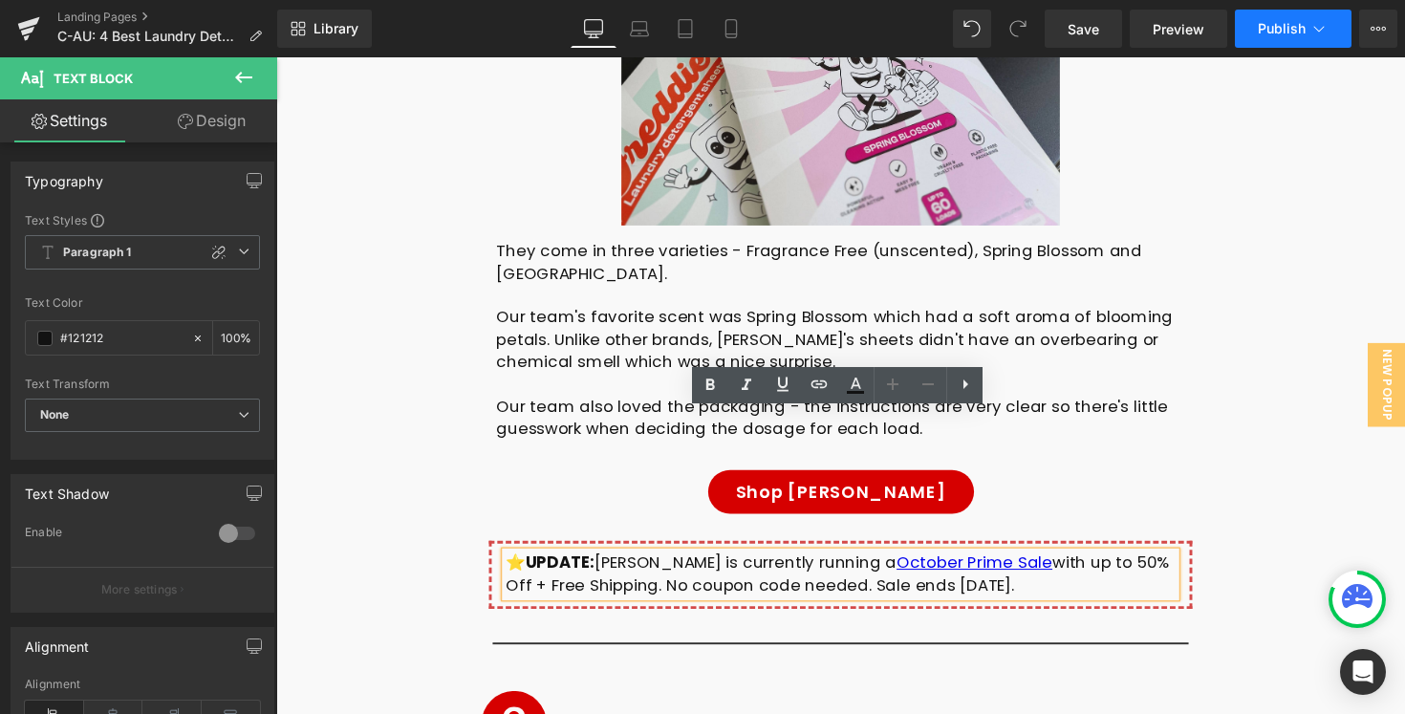
click at [1263, 32] on span "Publish" at bounding box center [1282, 28] width 48 height 15
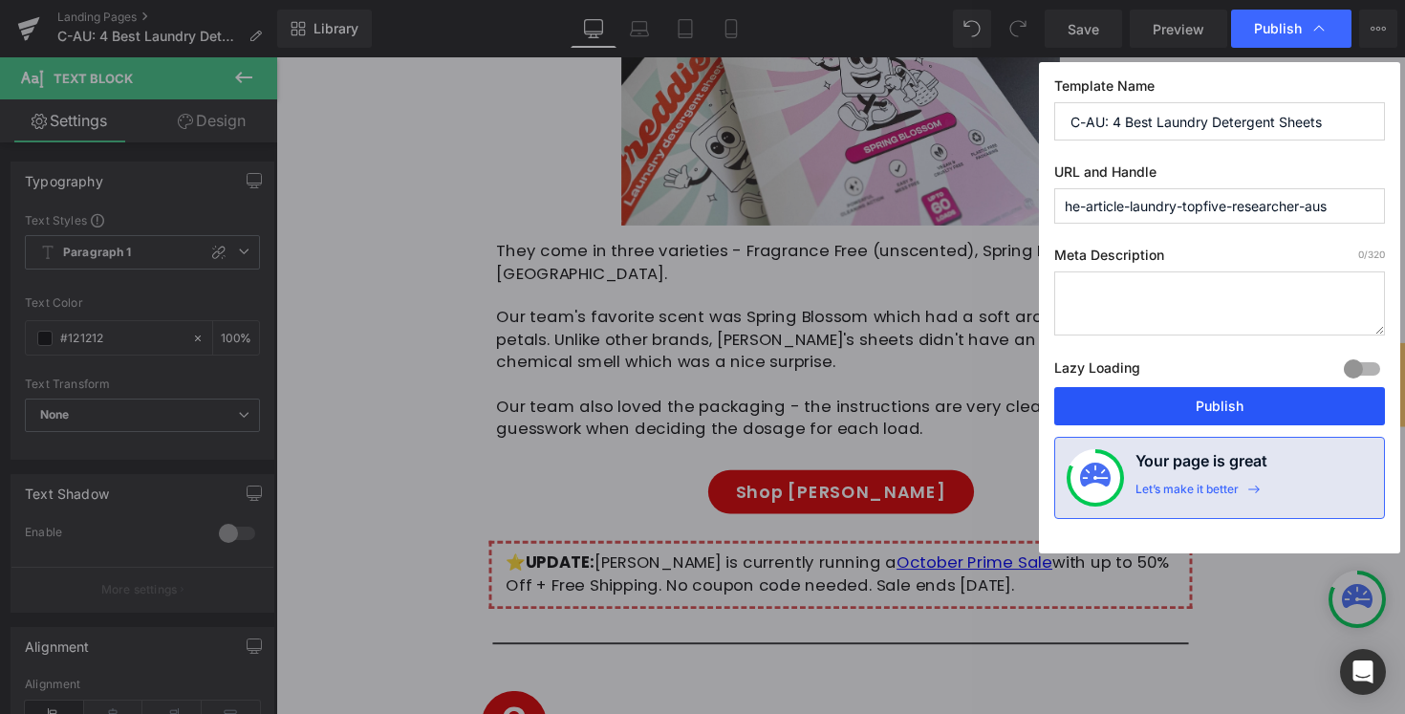
click at [1145, 400] on button "Publish" at bounding box center [1219, 406] width 331 height 38
